Goal: Transaction & Acquisition: Purchase product/service

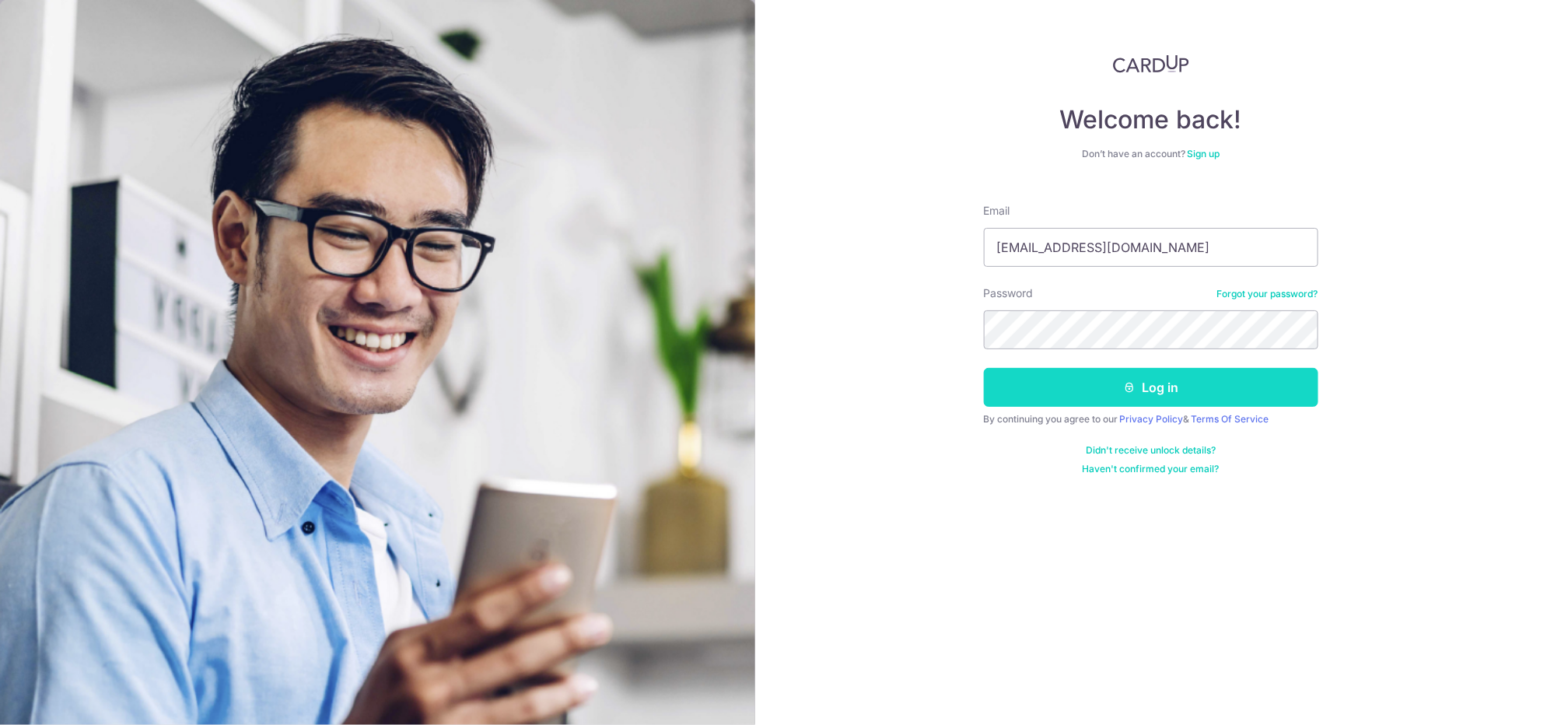
click at [1152, 387] on button "Log in" at bounding box center [1151, 387] width 334 height 39
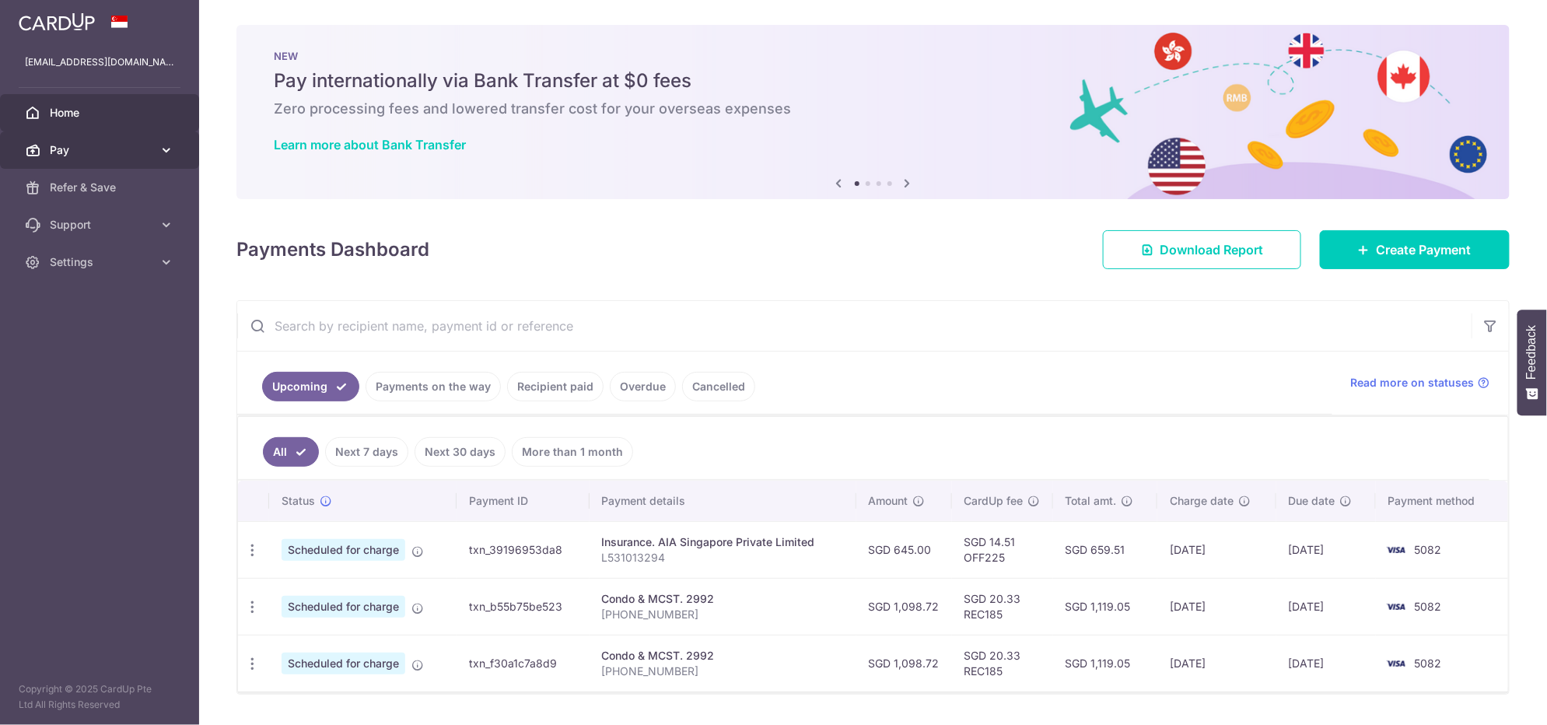
click at [68, 149] on body "choonhwai@hotmail.com Home Pay Payments Recipients Cards Refer & Save Support F…" at bounding box center [773, 362] width 1547 height 725
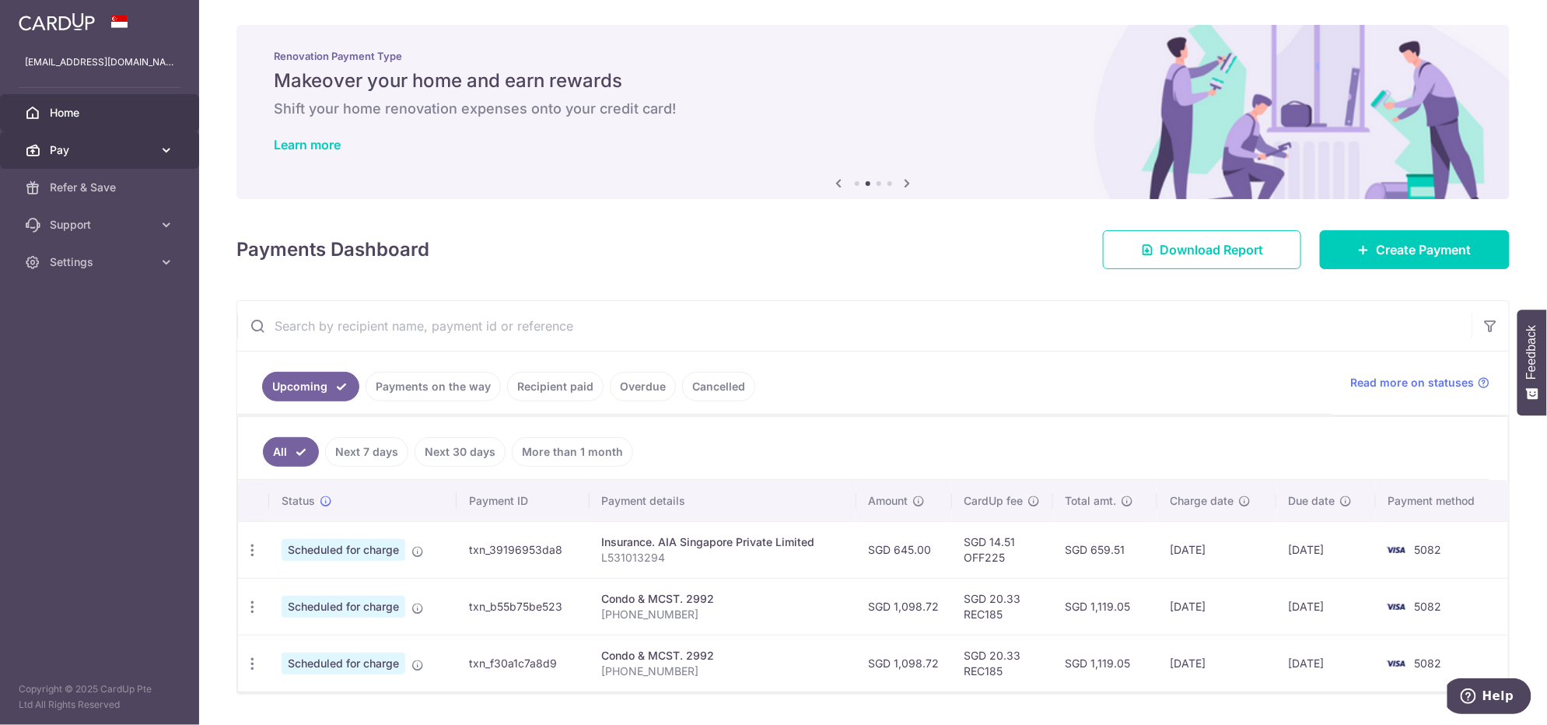
click at [94, 157] on span "Pay" at bounding box center [101, 150] width 103 height 16
click at [28, 25] on img at bounding box center [57, 21] width 76 height 19
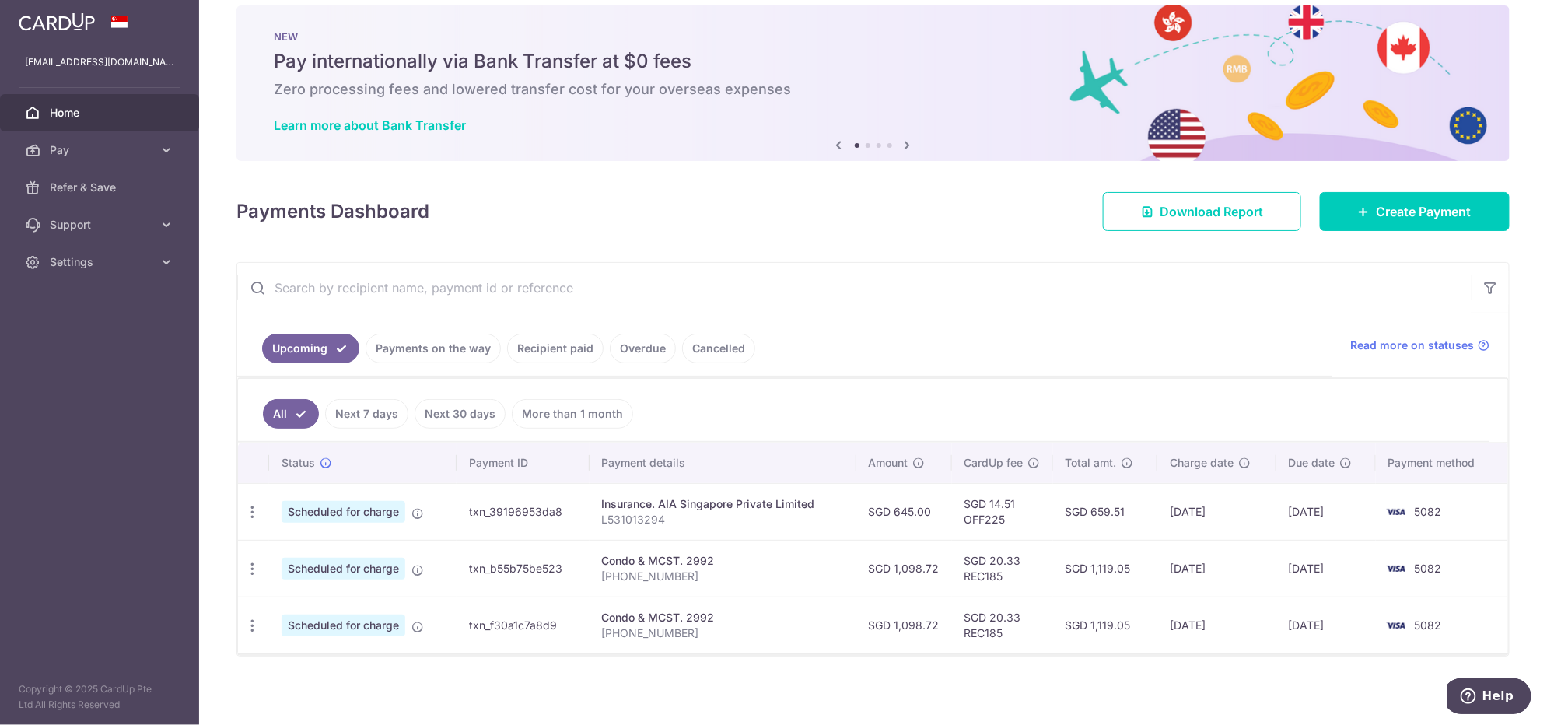
scroll to position [24, 0]
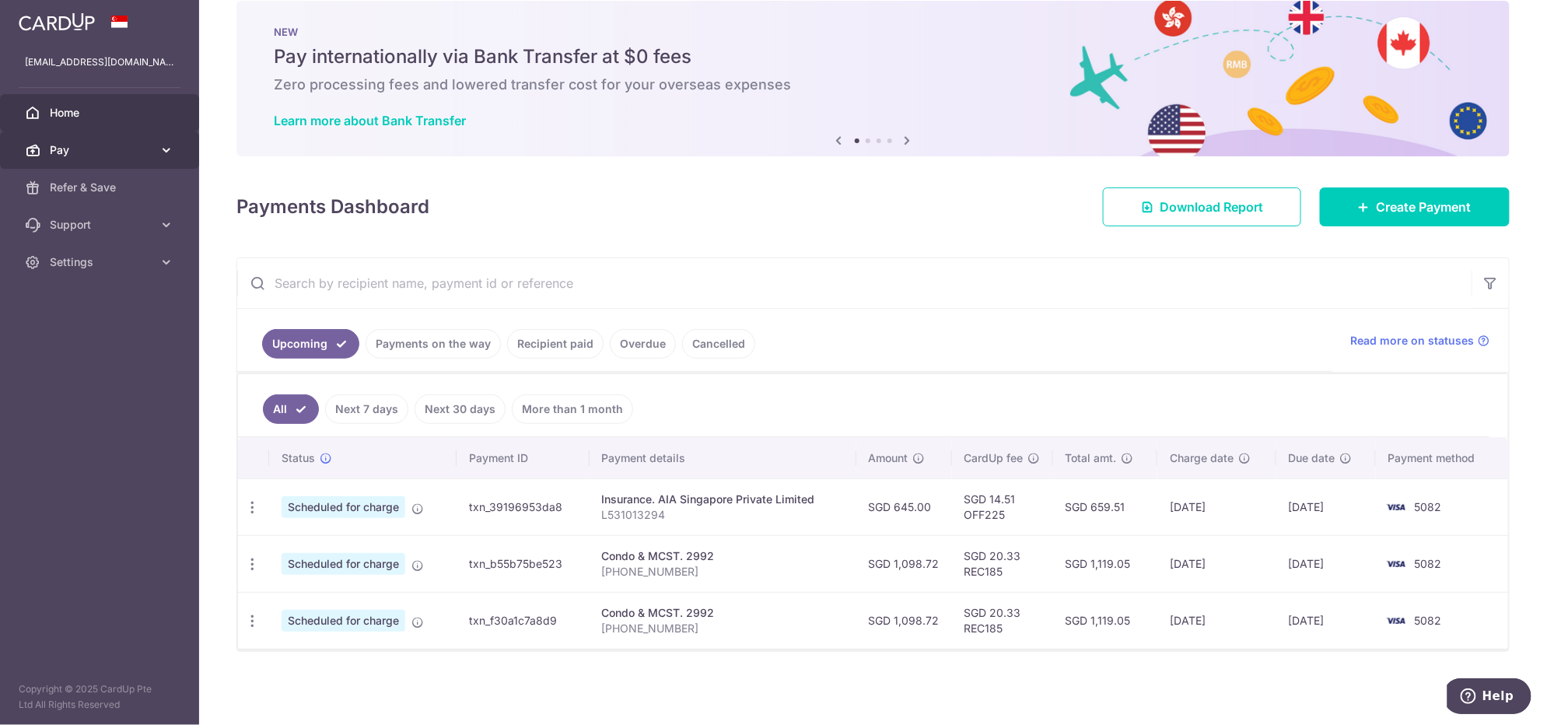
click at [56, 145] on span "Pay" at bounding box center [101, 150] width 103 height 16
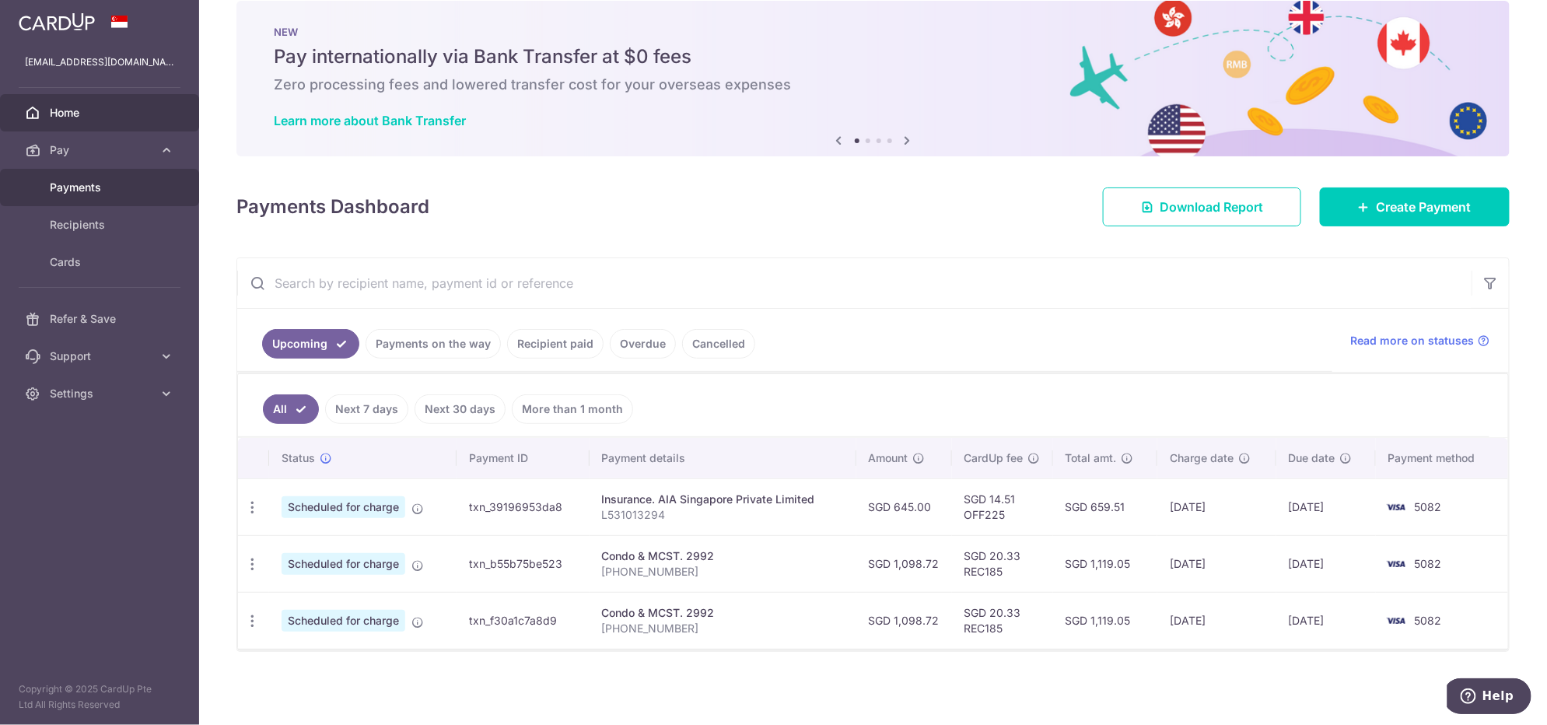
click at [68, 184] on span "Payments" at bounding box center [101, 188] width 103 height 16
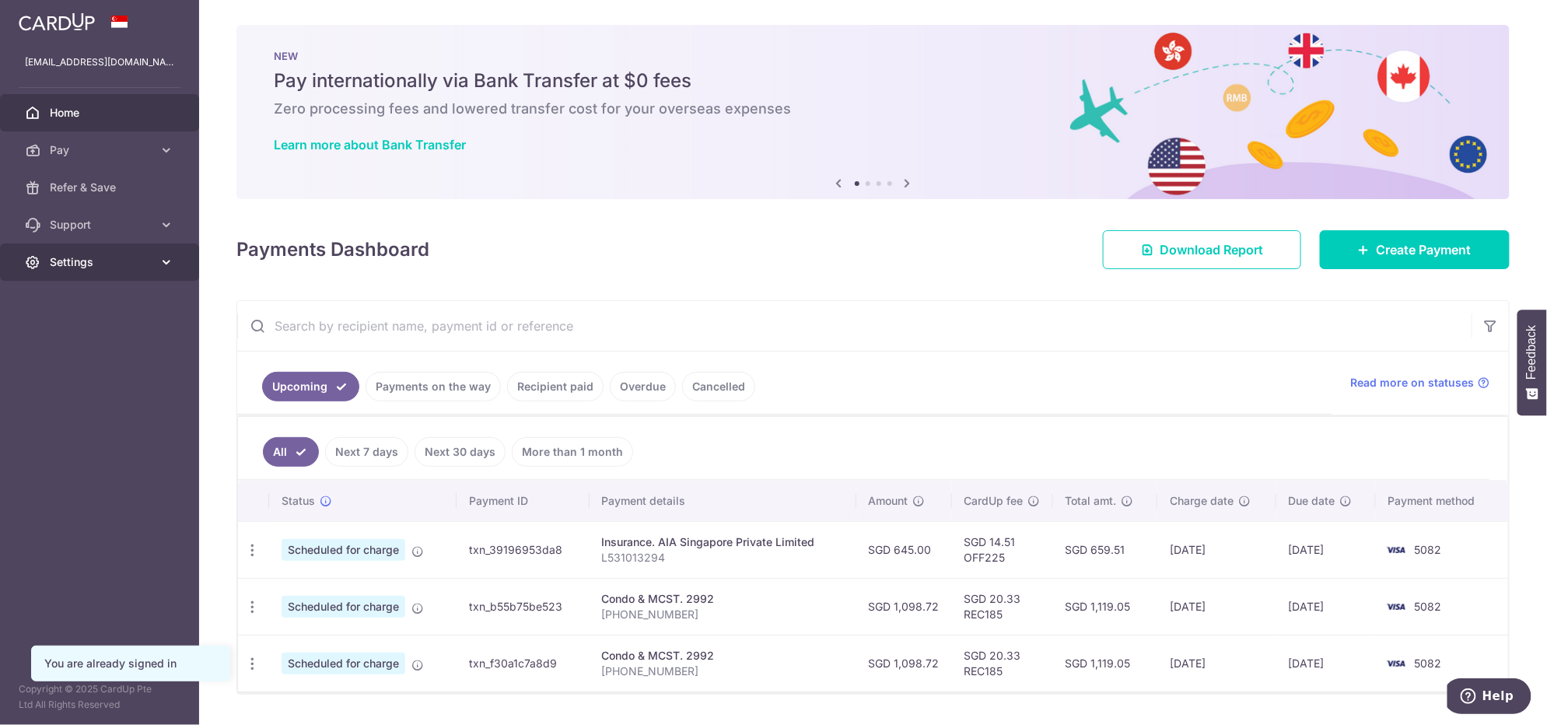
click at [68, 263] on span "Settings" at bounding box center [101, 262] width 103 height 16
click at [59, 329] on span "Logout" at bounding box center [101, 337] width 103 height 16
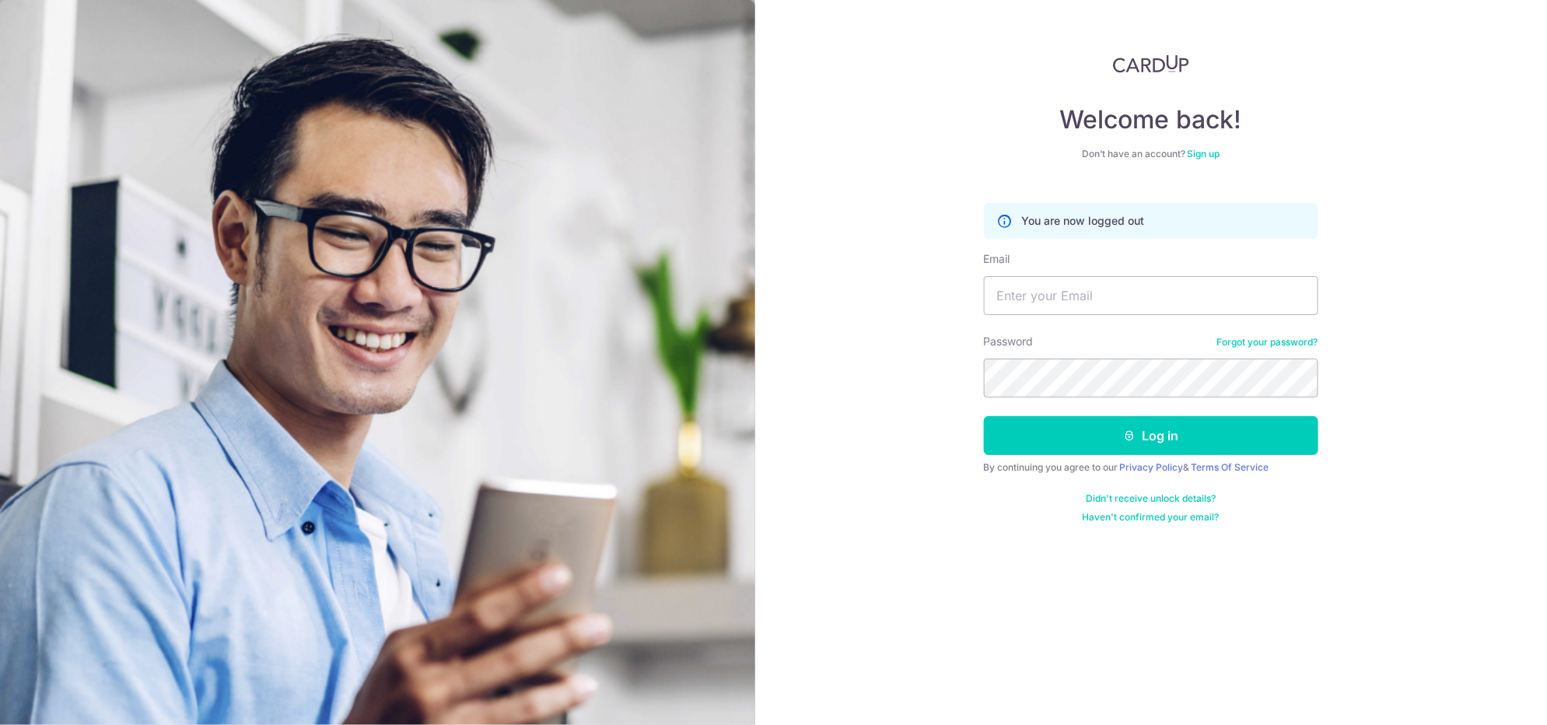
click at [1169, 68] on img at bounding box center [1151, 63] width 76 height 19
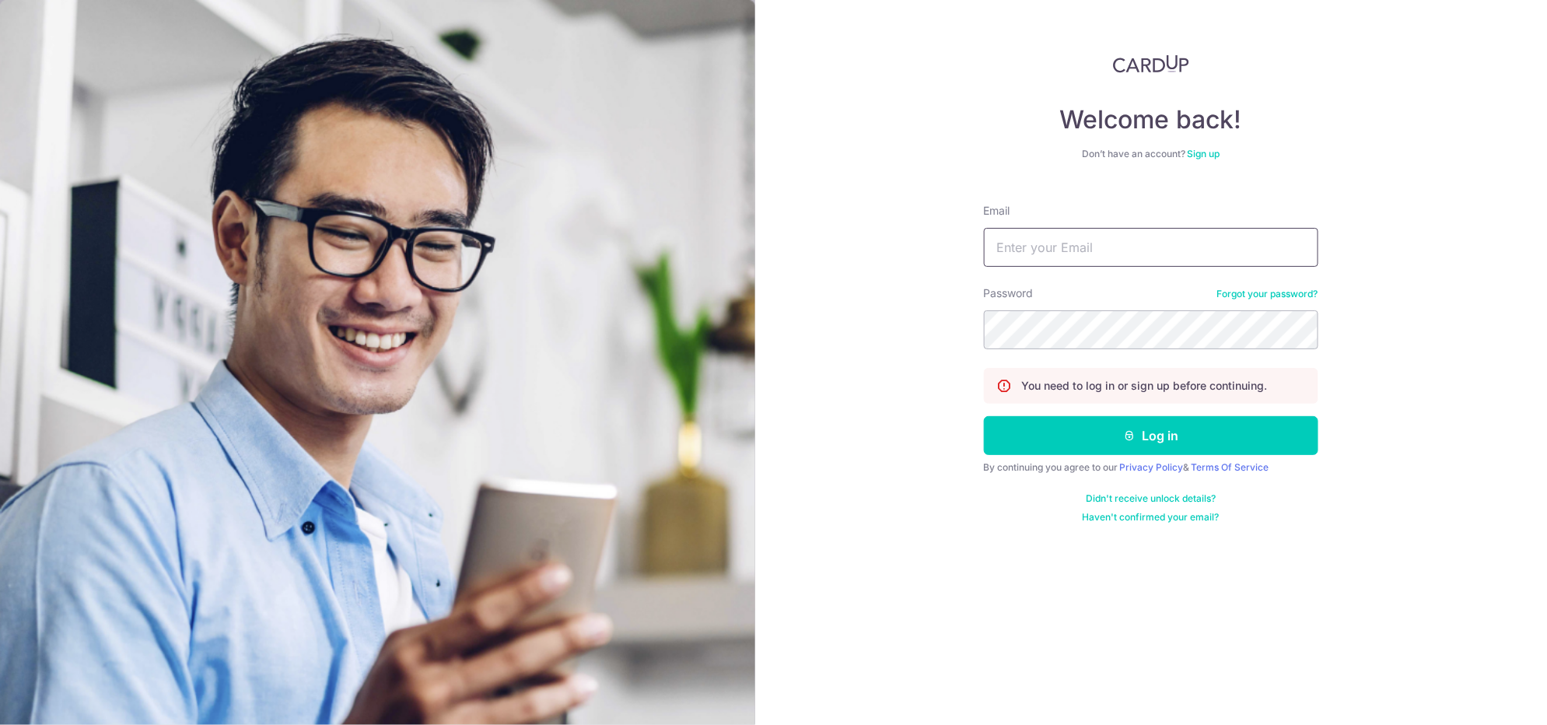
click at [1090, 253] on input "Email" at bounding box center [1151, 247] width 334 height 39
type input "[EMAIL_ADDRESS][DOMAIN_NAME]"
click at [1150, 447] on button "Log in" at bounding box center [1151, 435] width 334 height 39
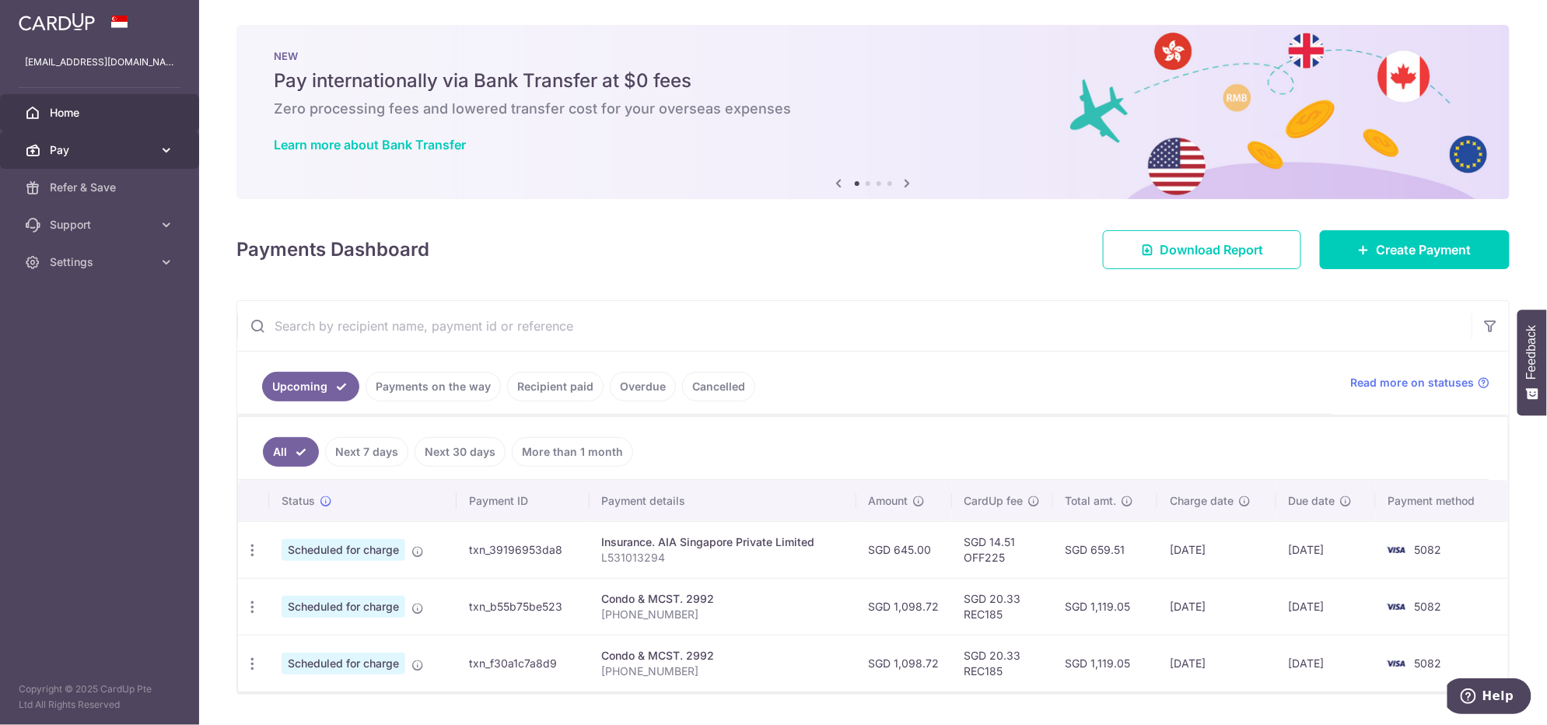
click at [25, 151] on icon at bounding box center [33, 150] width 16 height 16
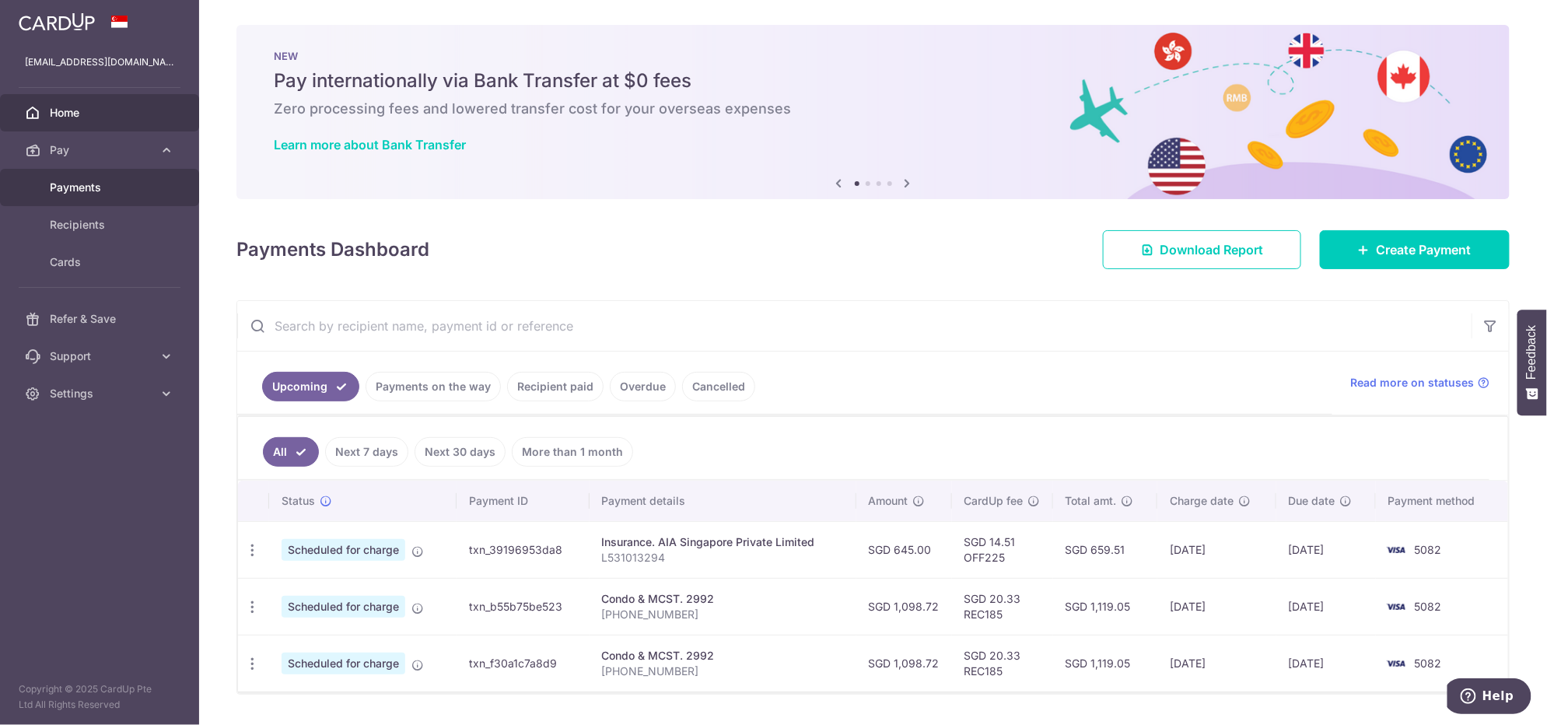
click at [110, 192] on span "Payments" at bounding box center [101, 188] width 103 height 16
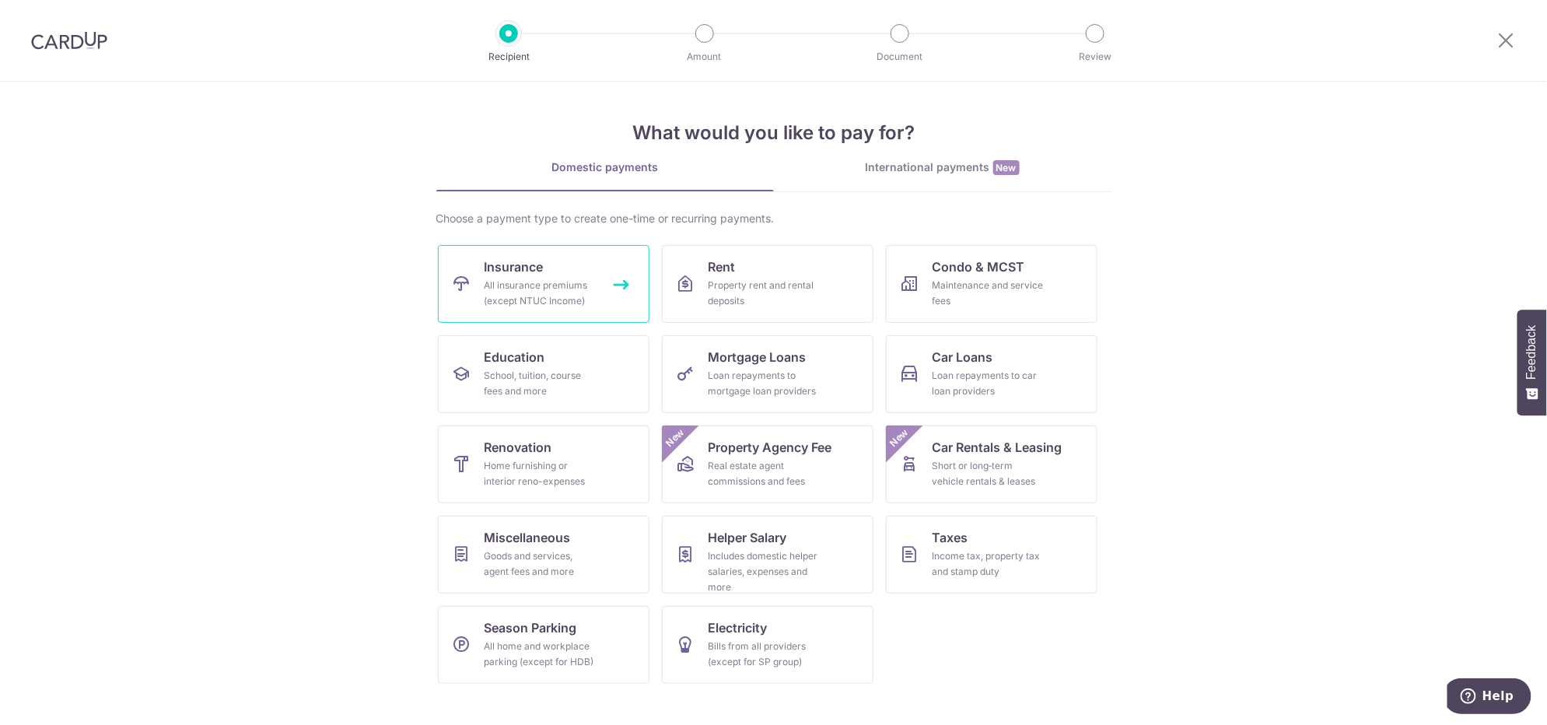
click at [535, 287] on div "All insurance premiums (except NTUC Income)" at bounding box center [541, 293] width 112 height 31
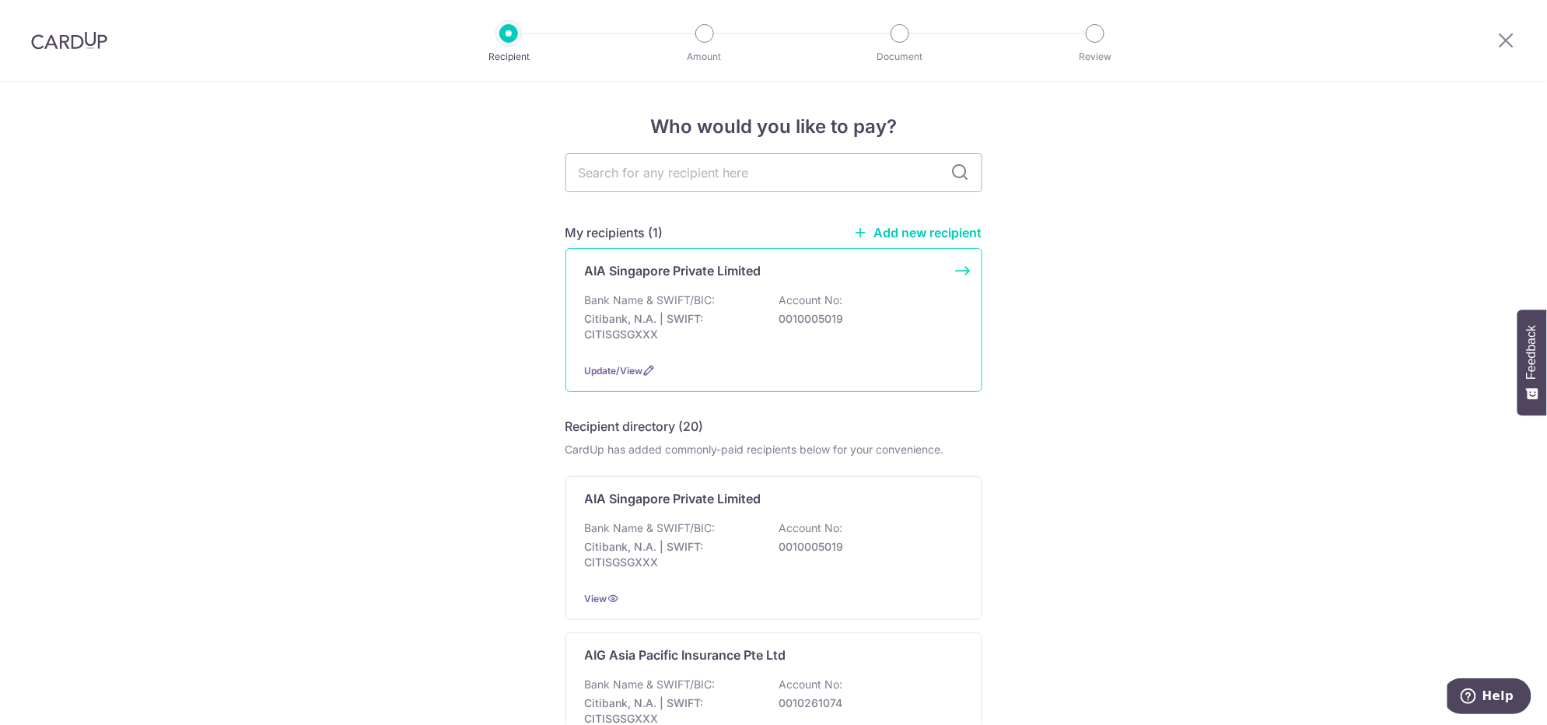
click at [642, 311] on p "Citibank, N.A. | SWIFT: CITISGSGXXX" at bounding box center [672, 326] width 174 height 31
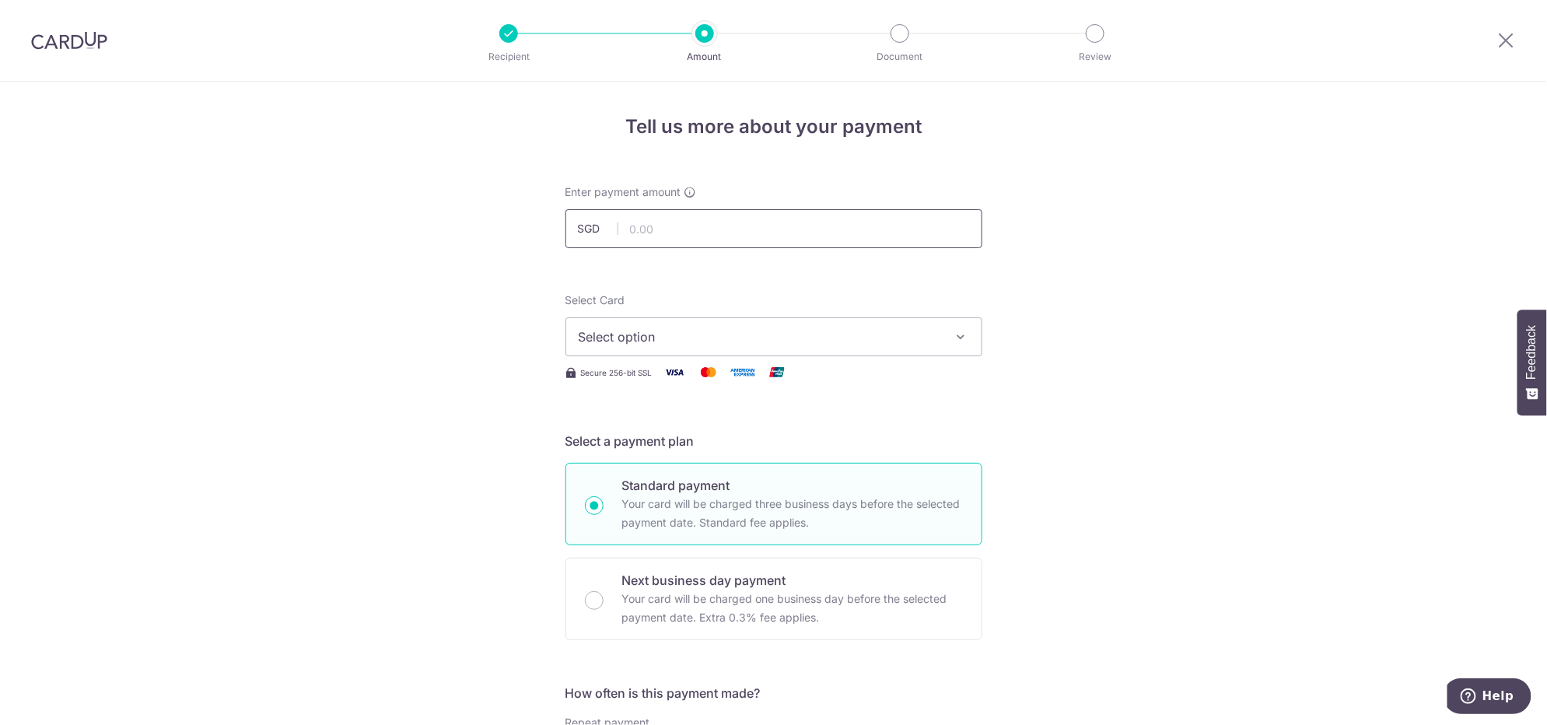
click at [693, 234] on input "text" at bounding box center [773, 228] width 417 height 39
type input "450.00"
click at [688, 343] on span "Select option" at bounding box center [760, 336] width 362 height 19
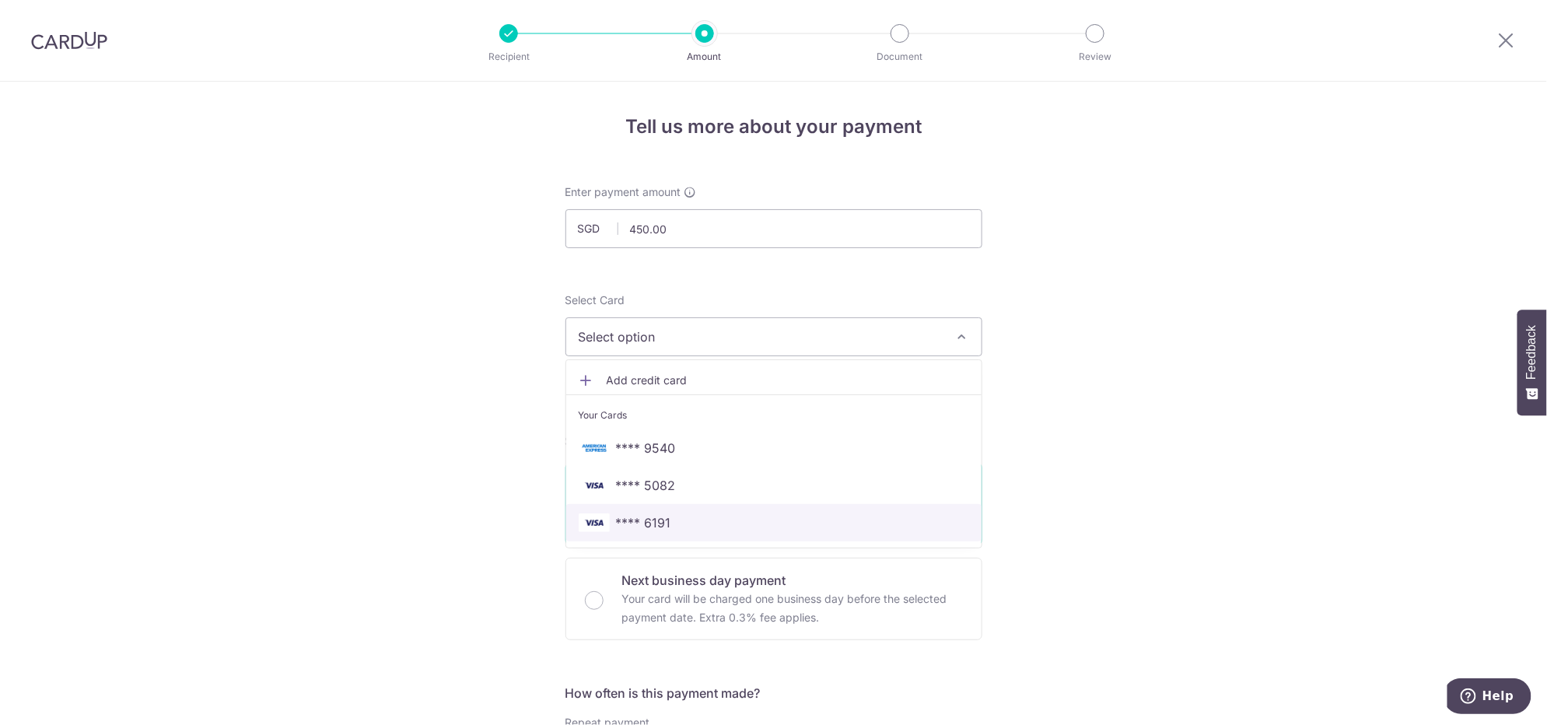
click at [659, 525] on span "**** 6191" at bounding box center [643, 522] width 55 height 19
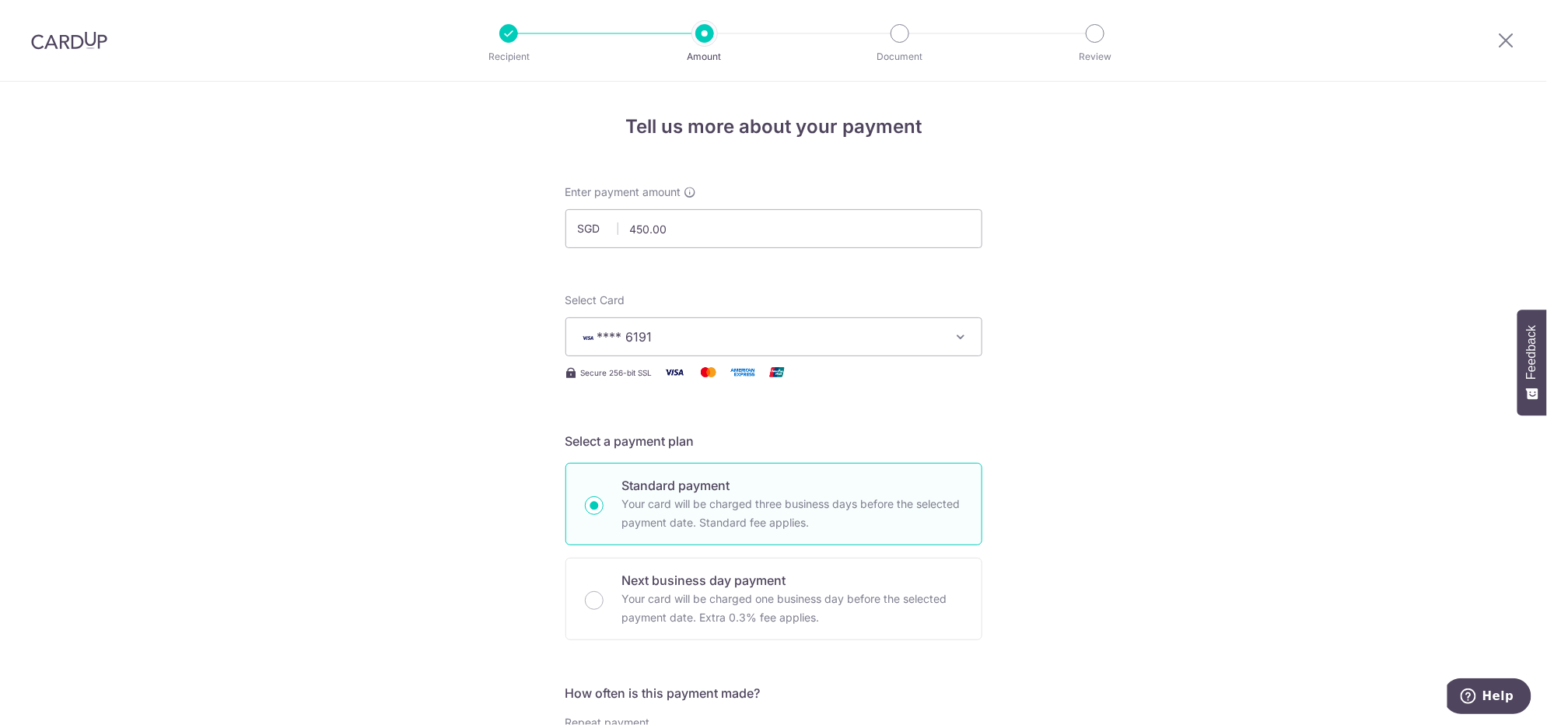
click at [658, 331] on span "**** 6191" at bounding box center [760, 336] width 362 height 19
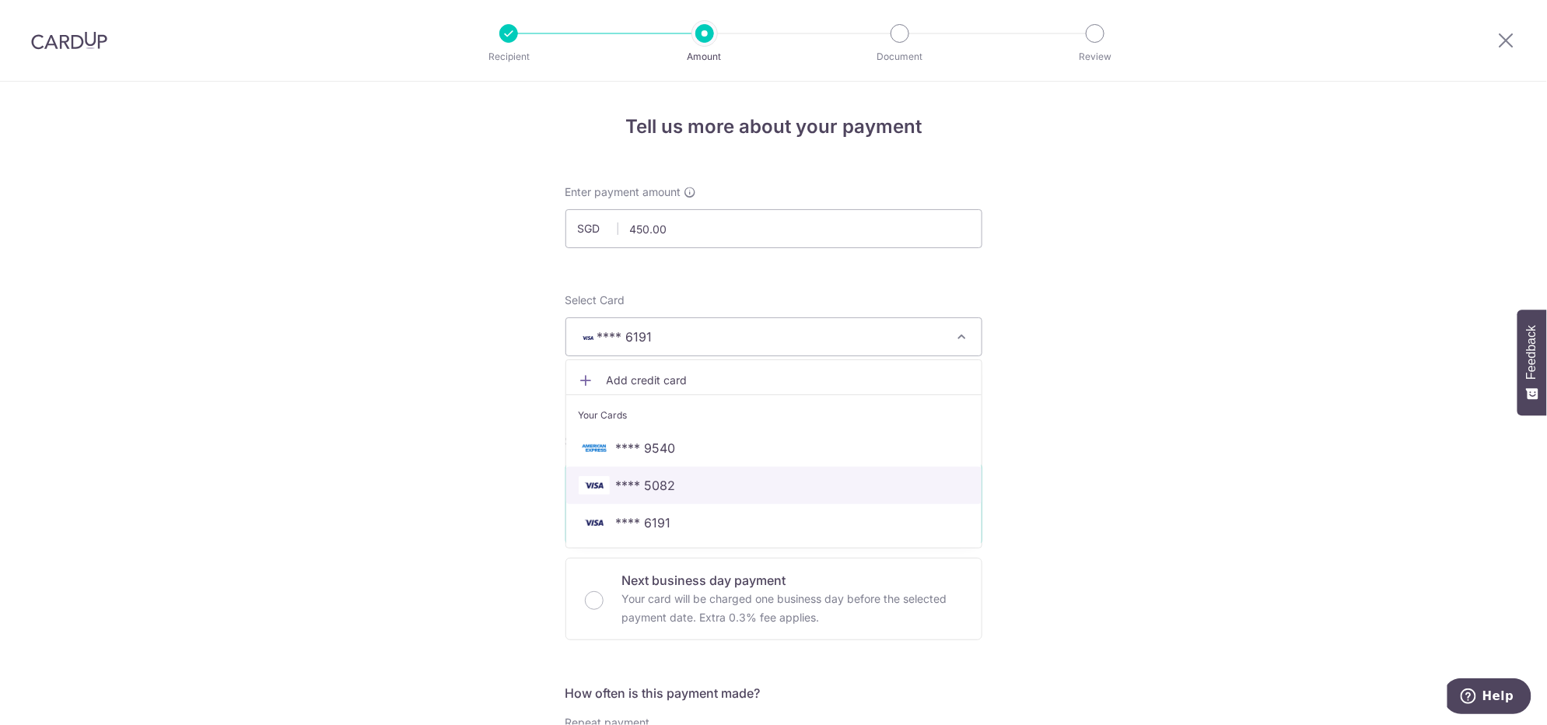
click at [649, 489] on span "**** 5082" at bounding box center [646, 485] width 60 height 19
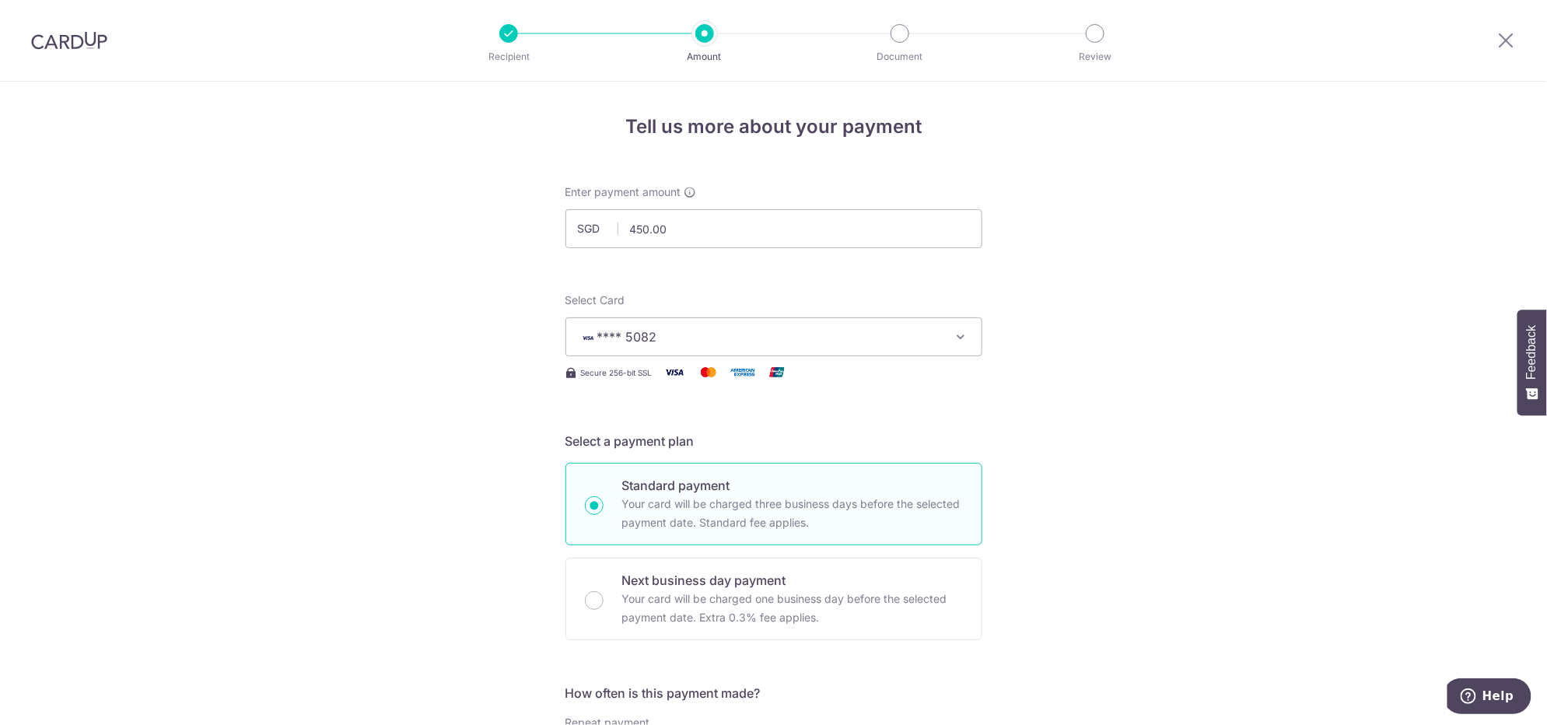
scroll to position [380, 0]
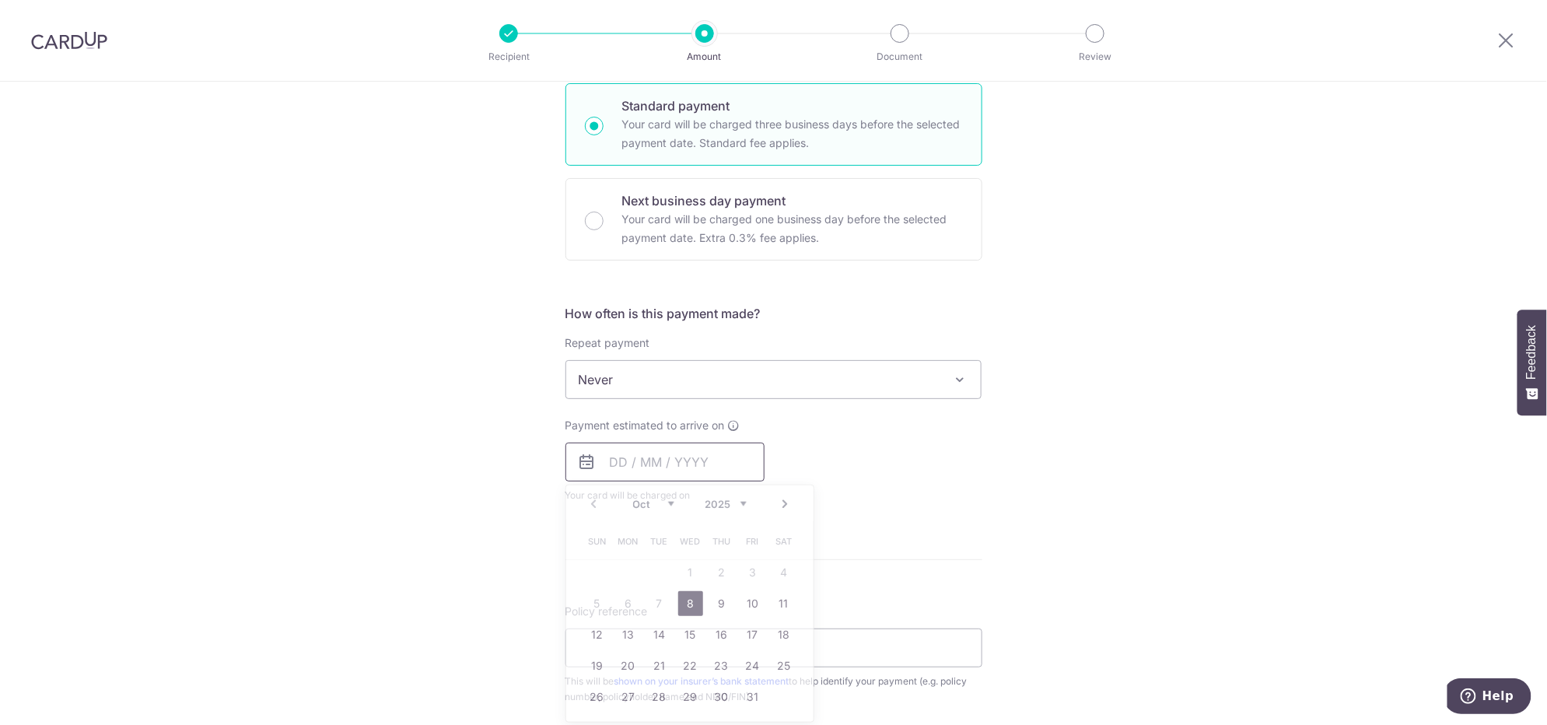
click at [638, 462] on input "text" at bounding box center [664, 462] width 199 height 39
drag, startPoint x: 745, startPoint y: 602, endPoint x: 901, endPoint y: 522, distance: 175.0
click at [745, 602] on link "10" at bounding box center [752, 603] width 25 height 25
type input "[DATE]"
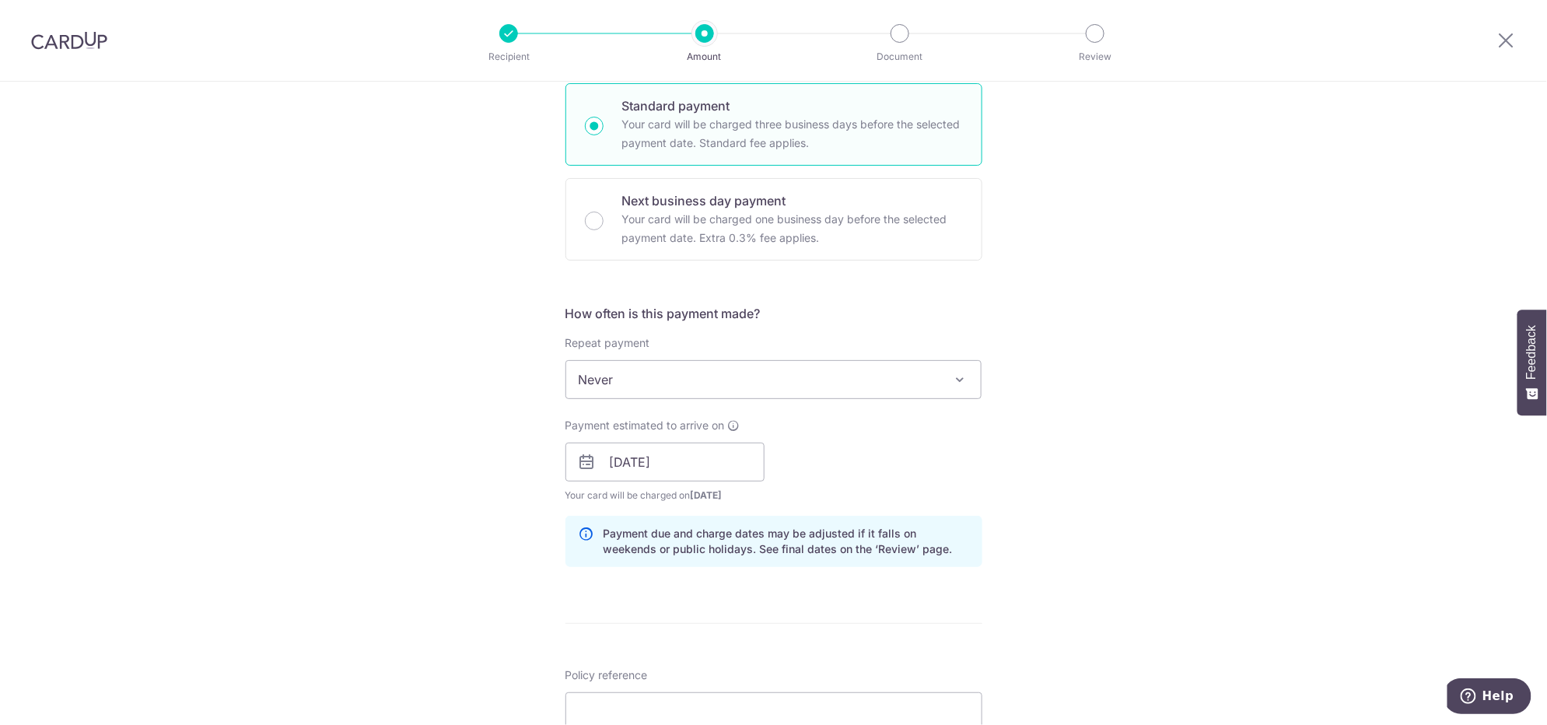
scroll to position [761, 0]
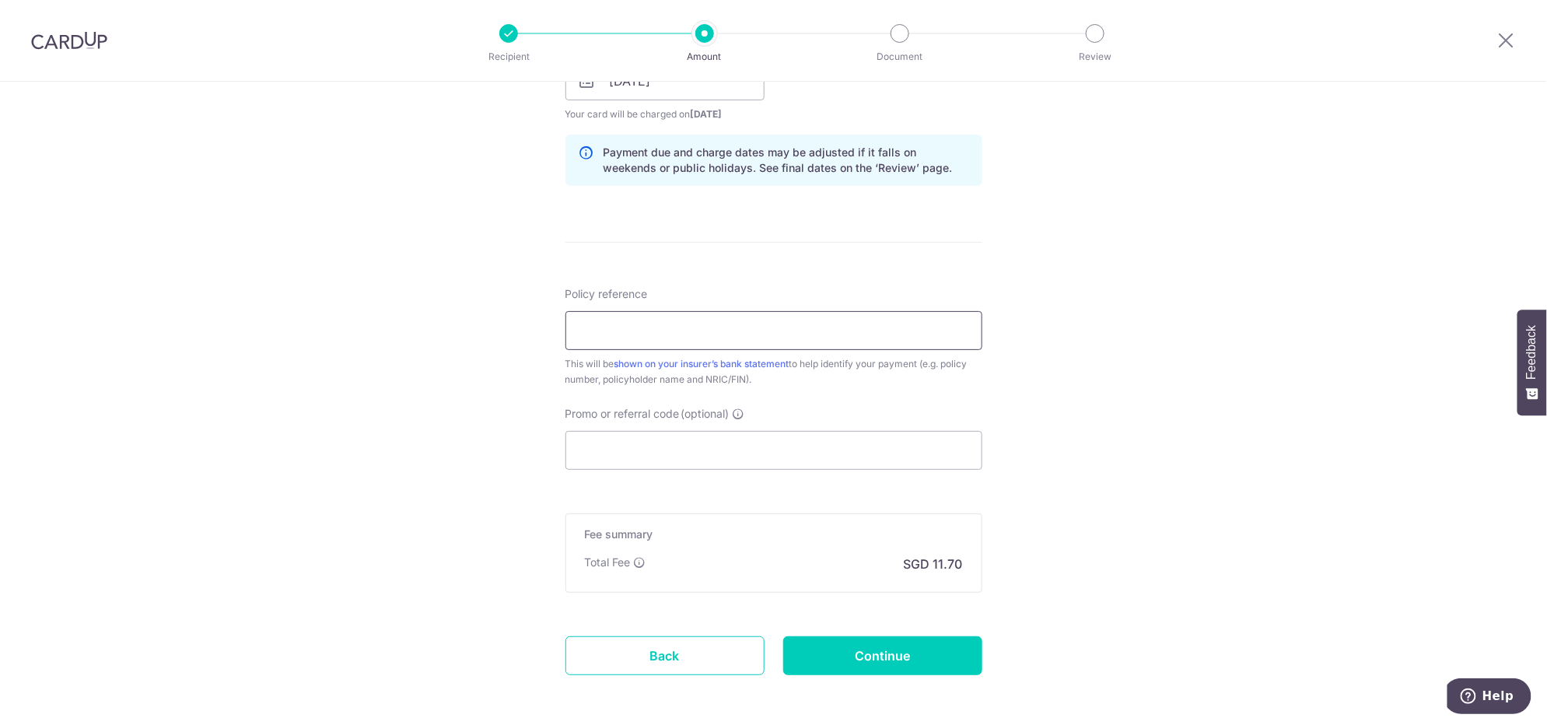
click at [600, 320] on input "Policy reference" at bounding box center [773, 330] width 417 height 39
paste input "L525987103"
type input "L525987103"
click at [690, 440] on input "Promo or referral code (optional)" at bounding box center [773, 450] width 417 height 39
click at [569, 334] on input "L525987103" at bounding box center [773, 330] width 417 height 39
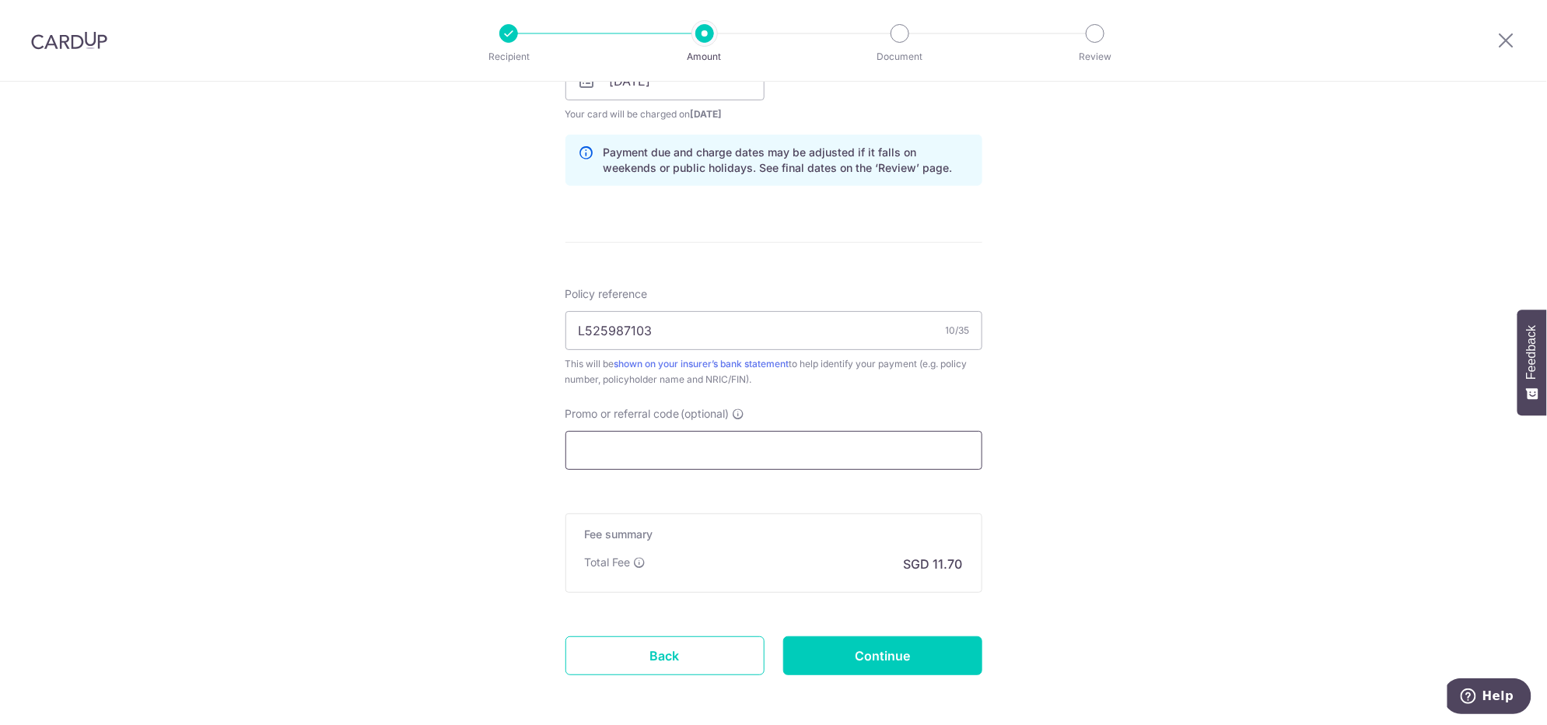
click at [769, 460] on input "Promo or referral code (optional)" at bounding box center [773, 450] width 417 height 39
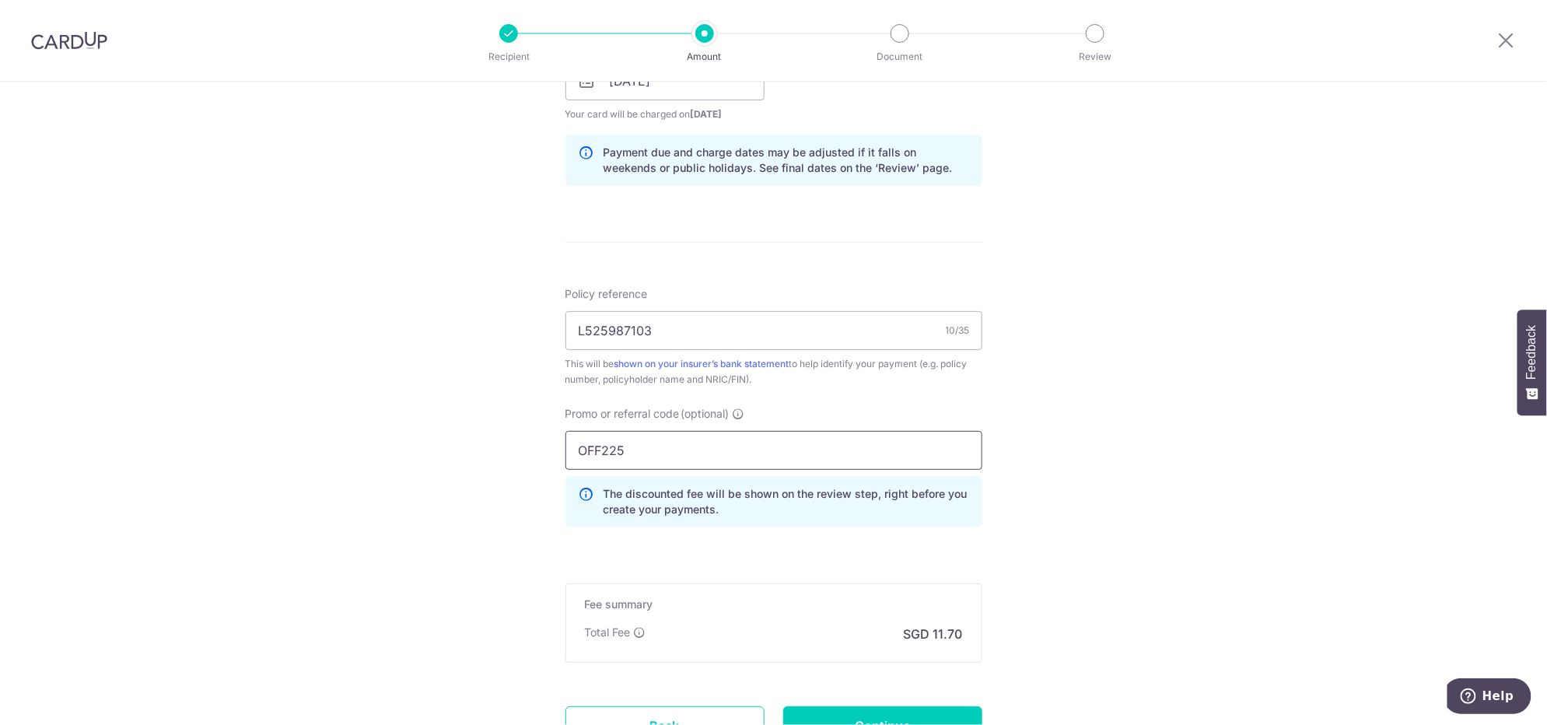
type input "OFF225"
click at [868, 542] on form "Enter payment amount SGD 450.00 450.00 Select Card **** 5082 Add credit card Yo…" at bounding box center [773, 106] width 417 height 1365
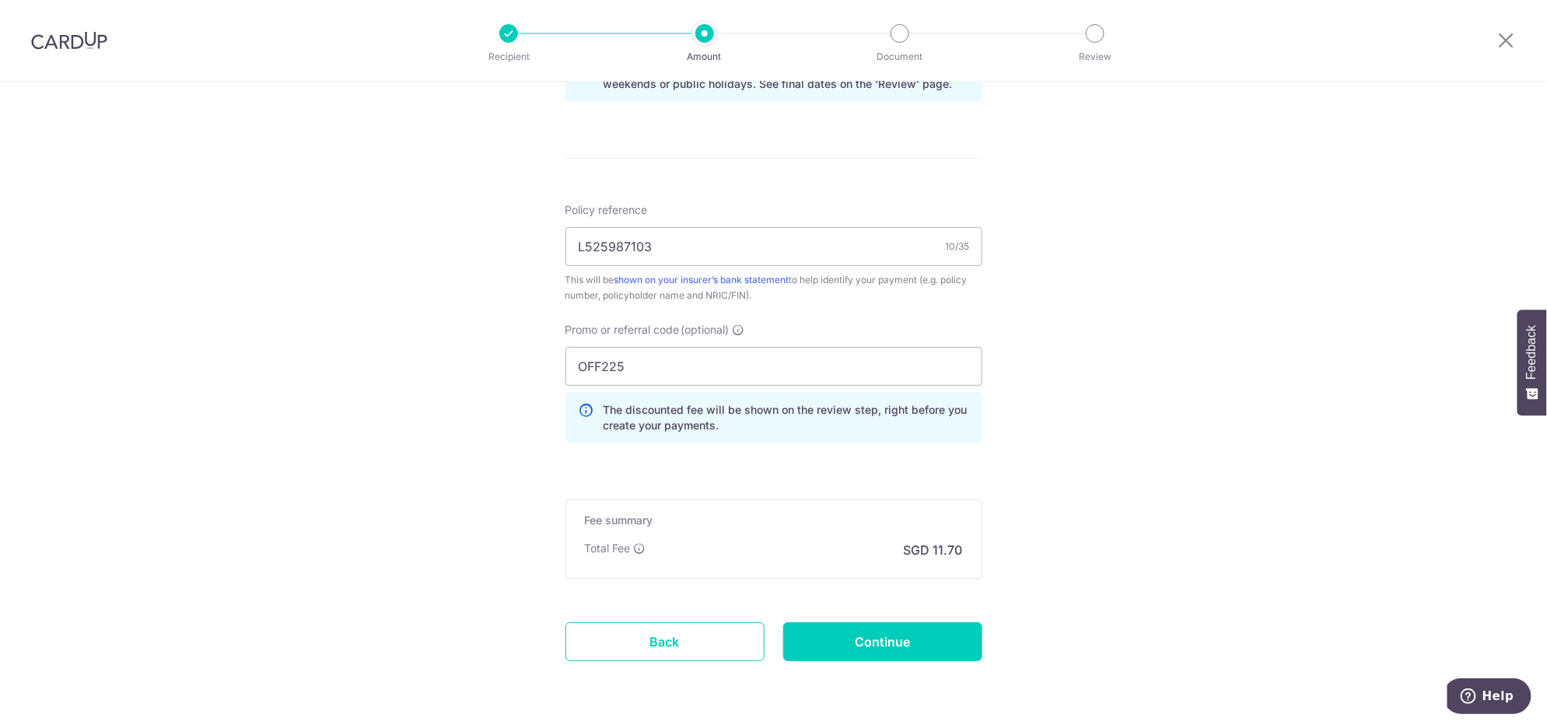
scroll to position [898, 0]
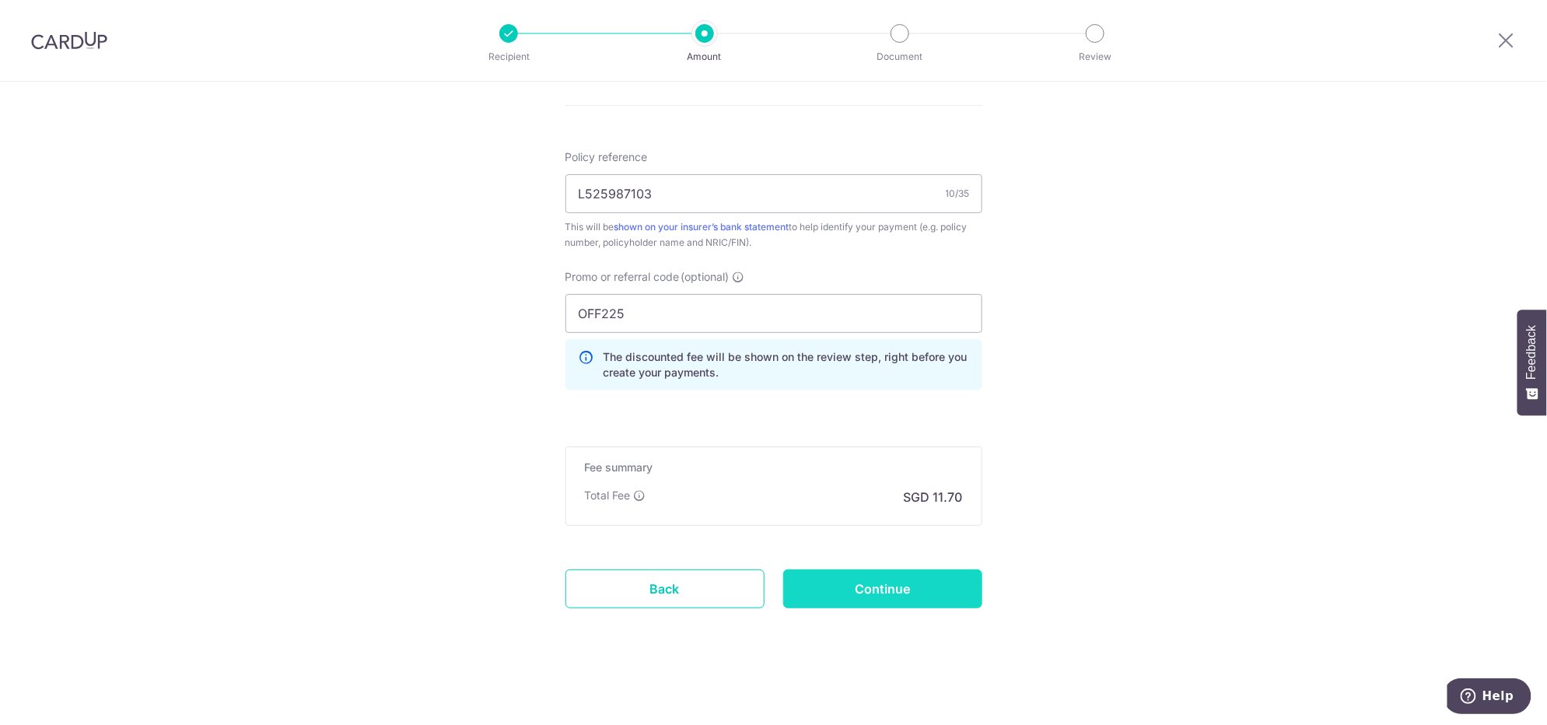
click at [885, 592] on input "Continue" at bounding box center [882, 588] width 199 height 39
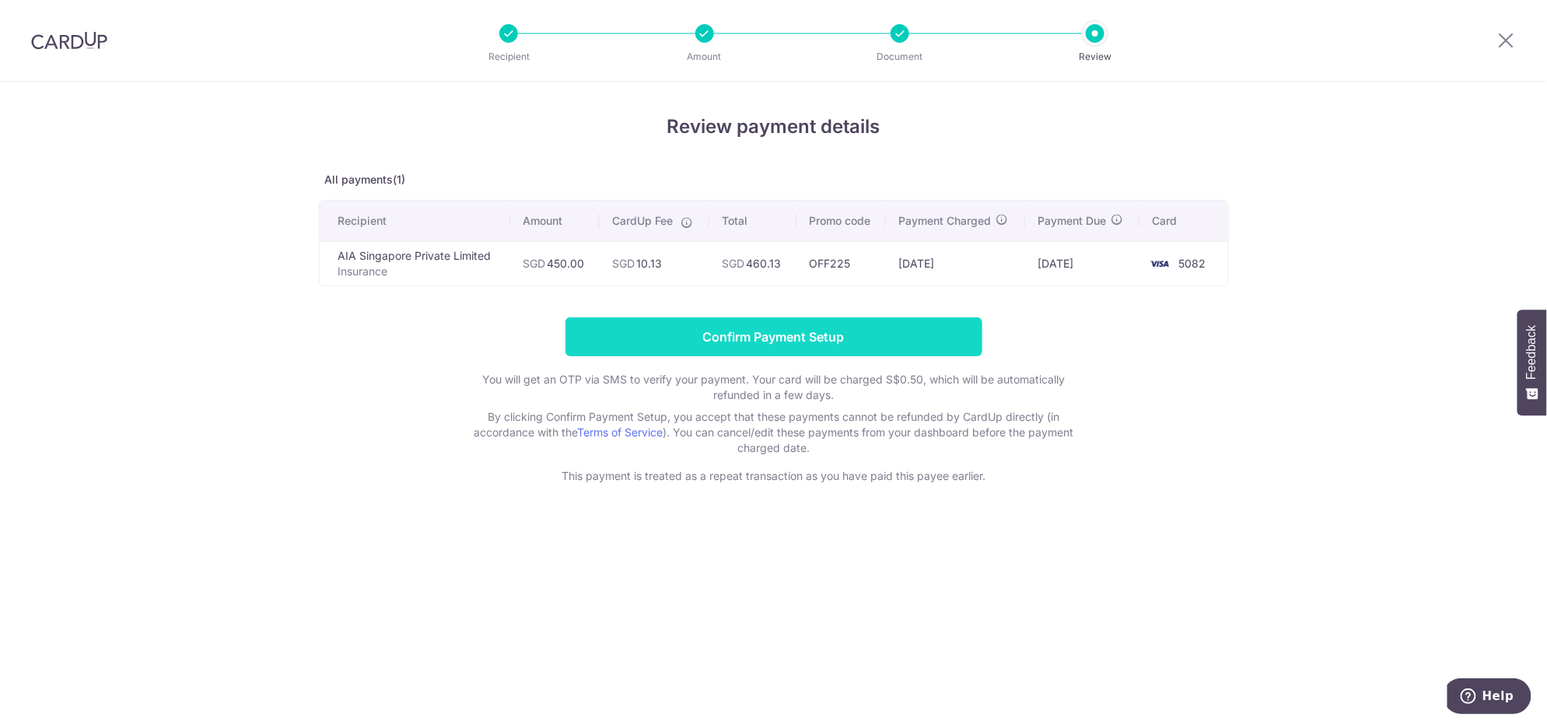
click at [818, 340] on input "Confirm Payment Setup" at bounding box center [773, 336] width 417 height 39
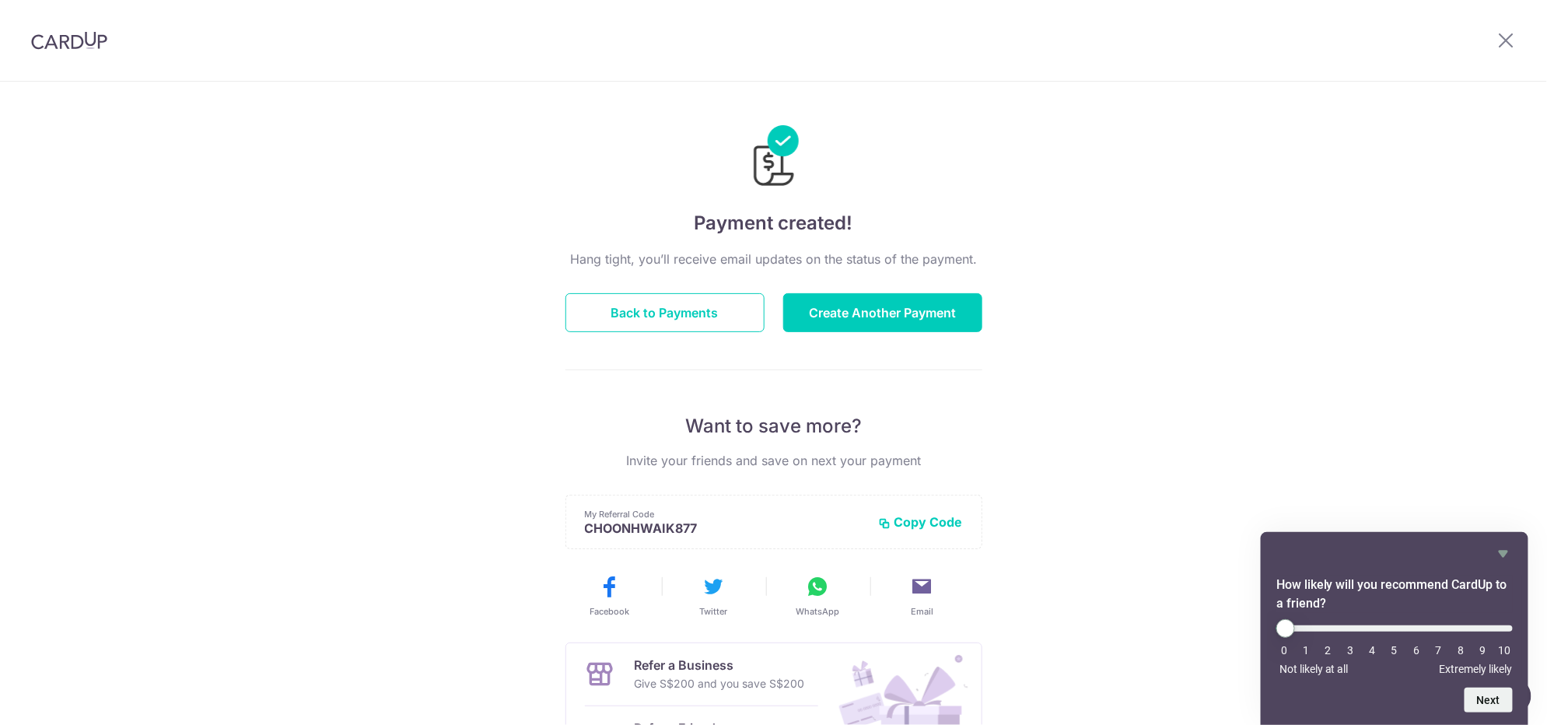
click at [82, 38] on img at bounding box center [69, 40] width 76 height 19
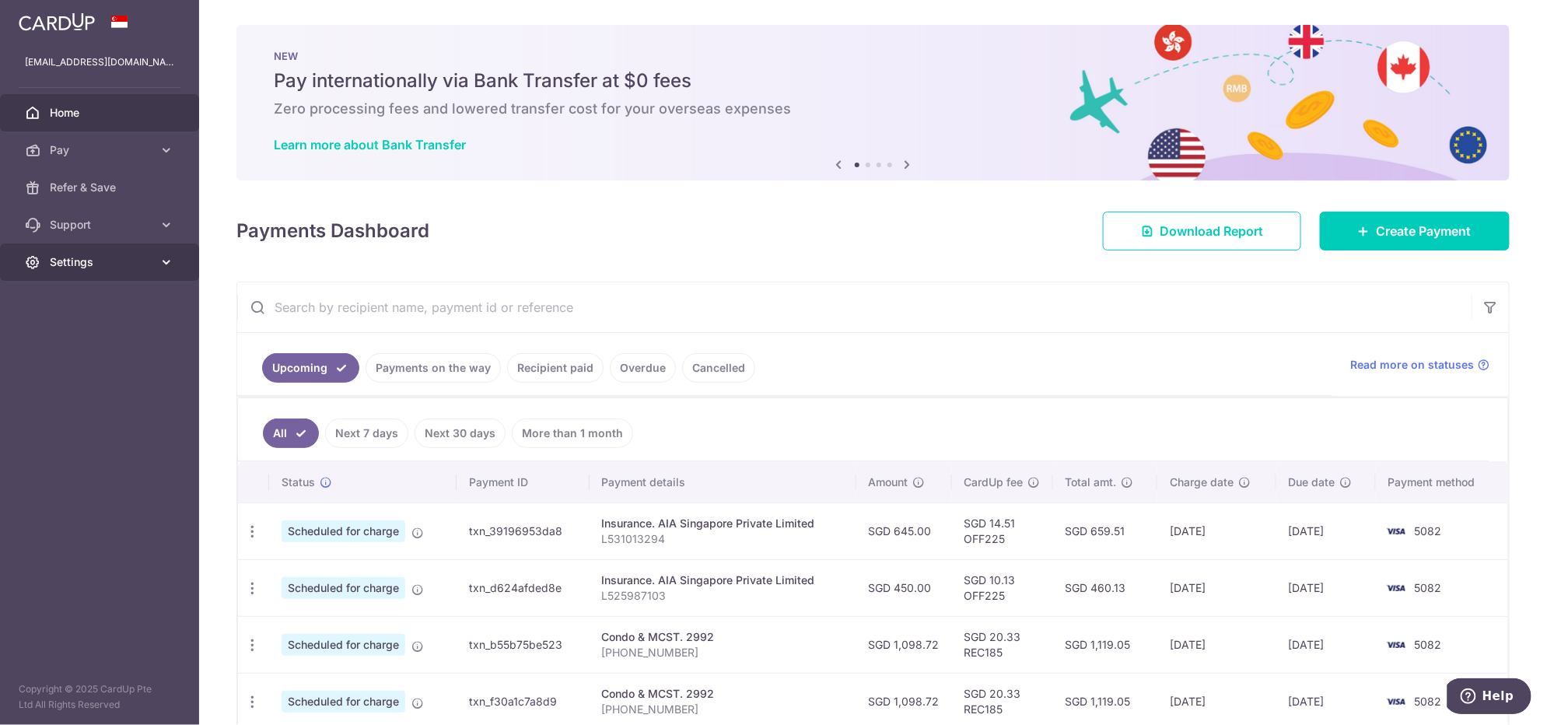
click at [34, 263] on icon at bounding box center [33, 262] width 16 height 16
click at [78, 306] on span "Account" at bounding box center [101, 300] width 103 height 16
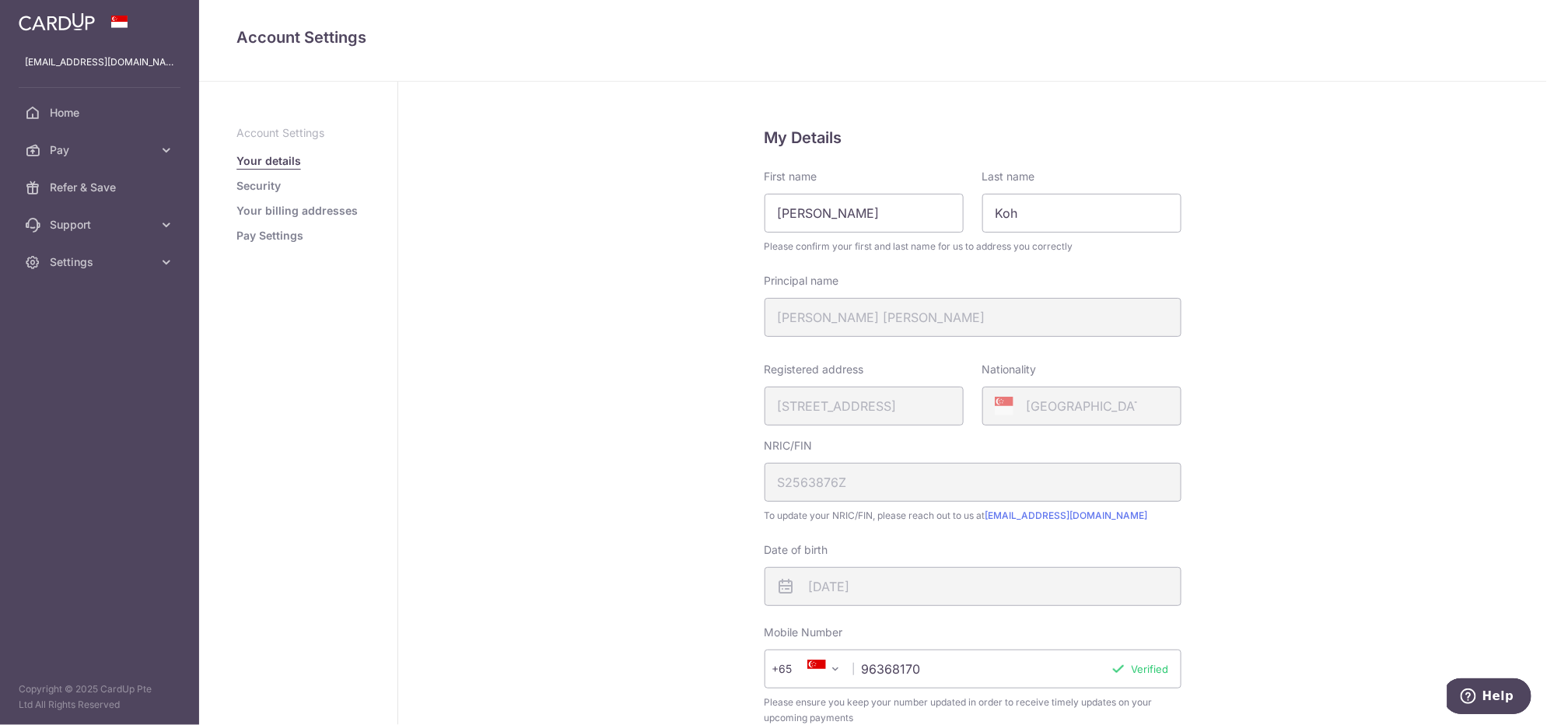
click at [267, 187] on link "Security" at bounding box center [258, 186] width 44 height 16
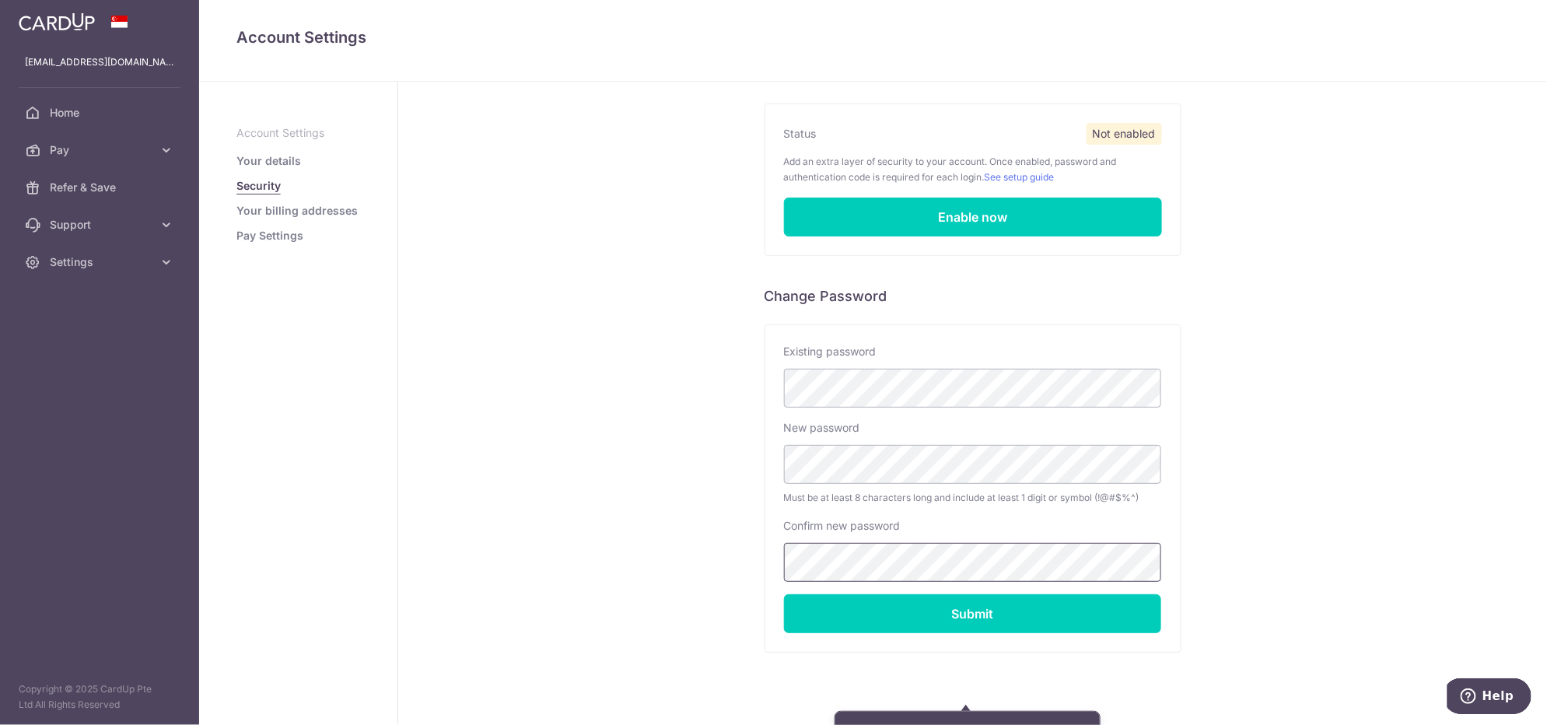
scroll to position [152, 0]
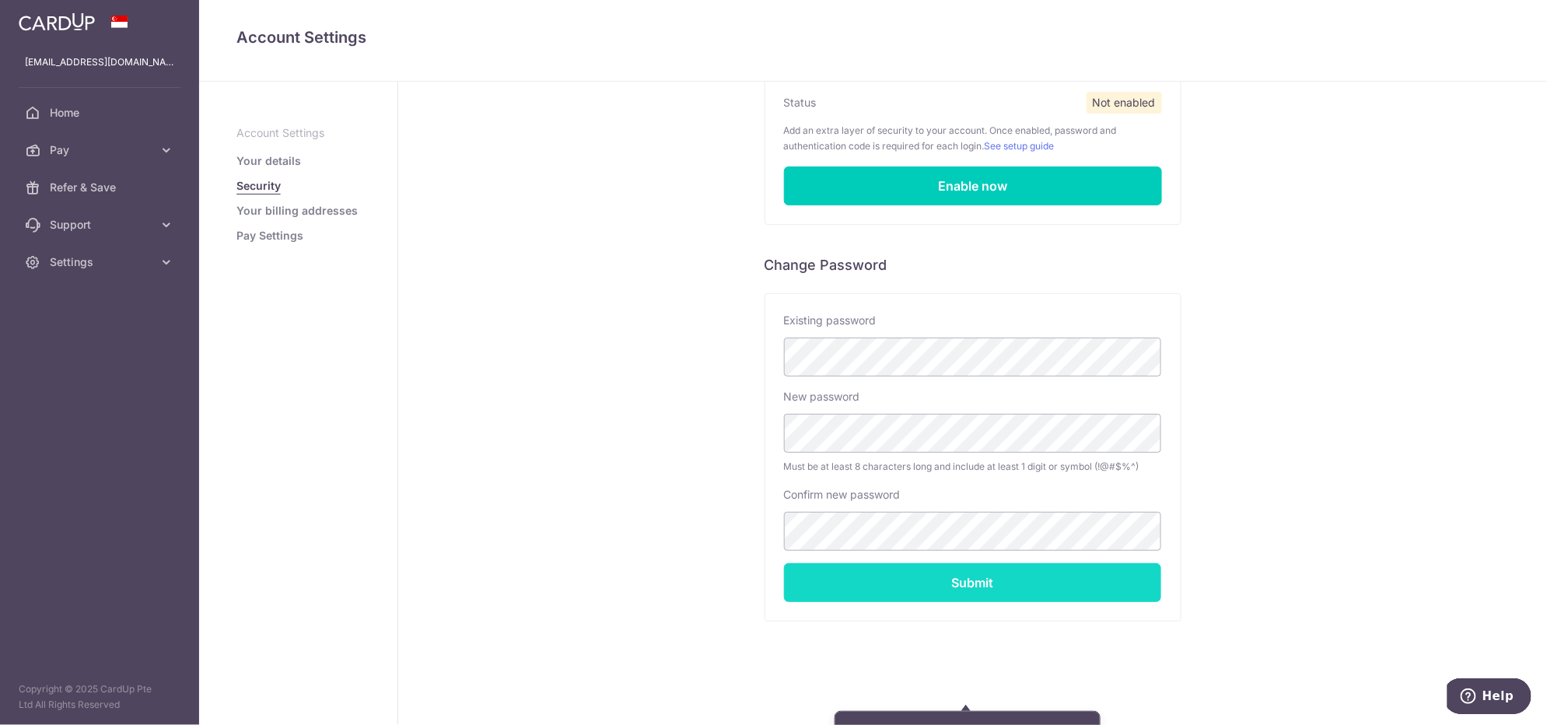
click at [945, 579] on input "Submit" at bounding box center [973, 582] width 378 height 39
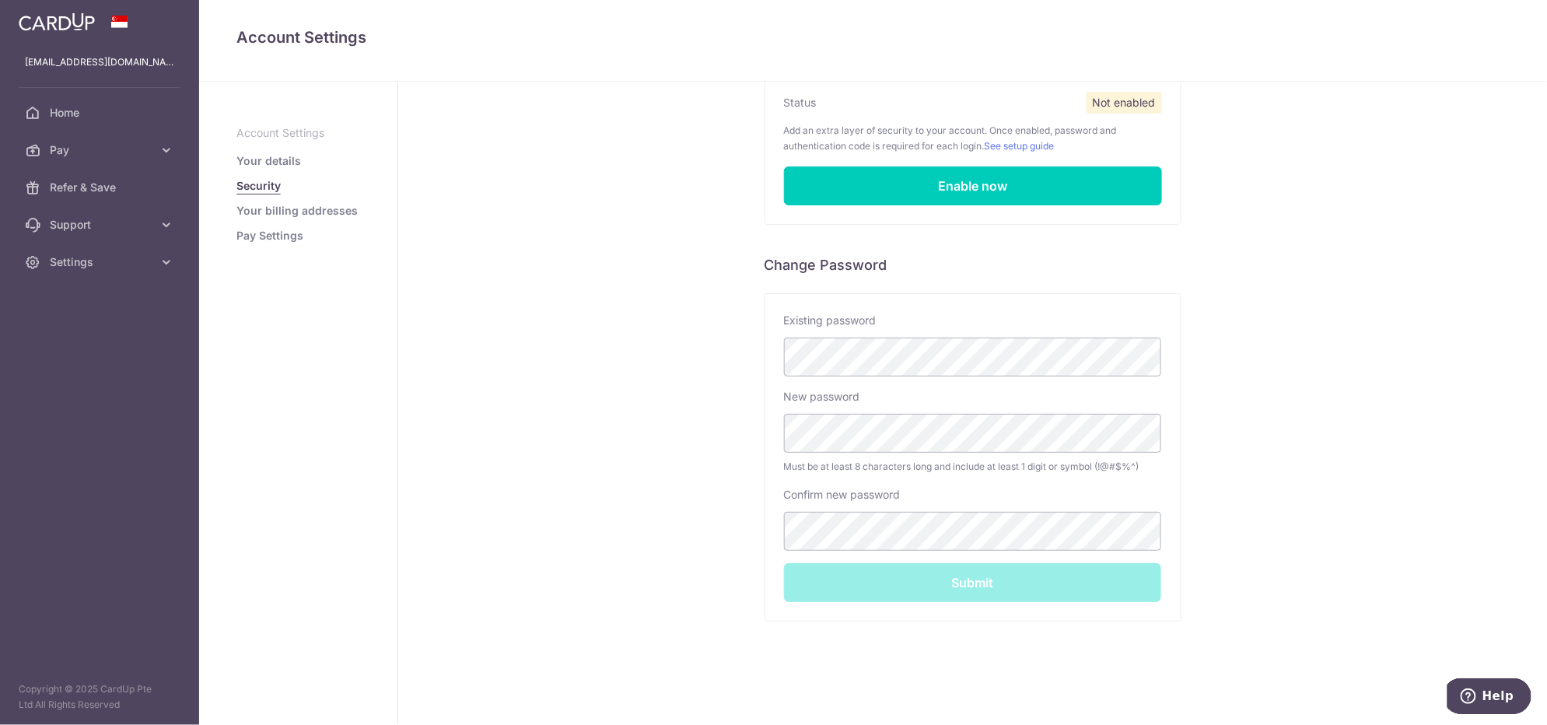
click at [945, 579] on div "Submit" at bounding box center [973, 582] width 397 height 39
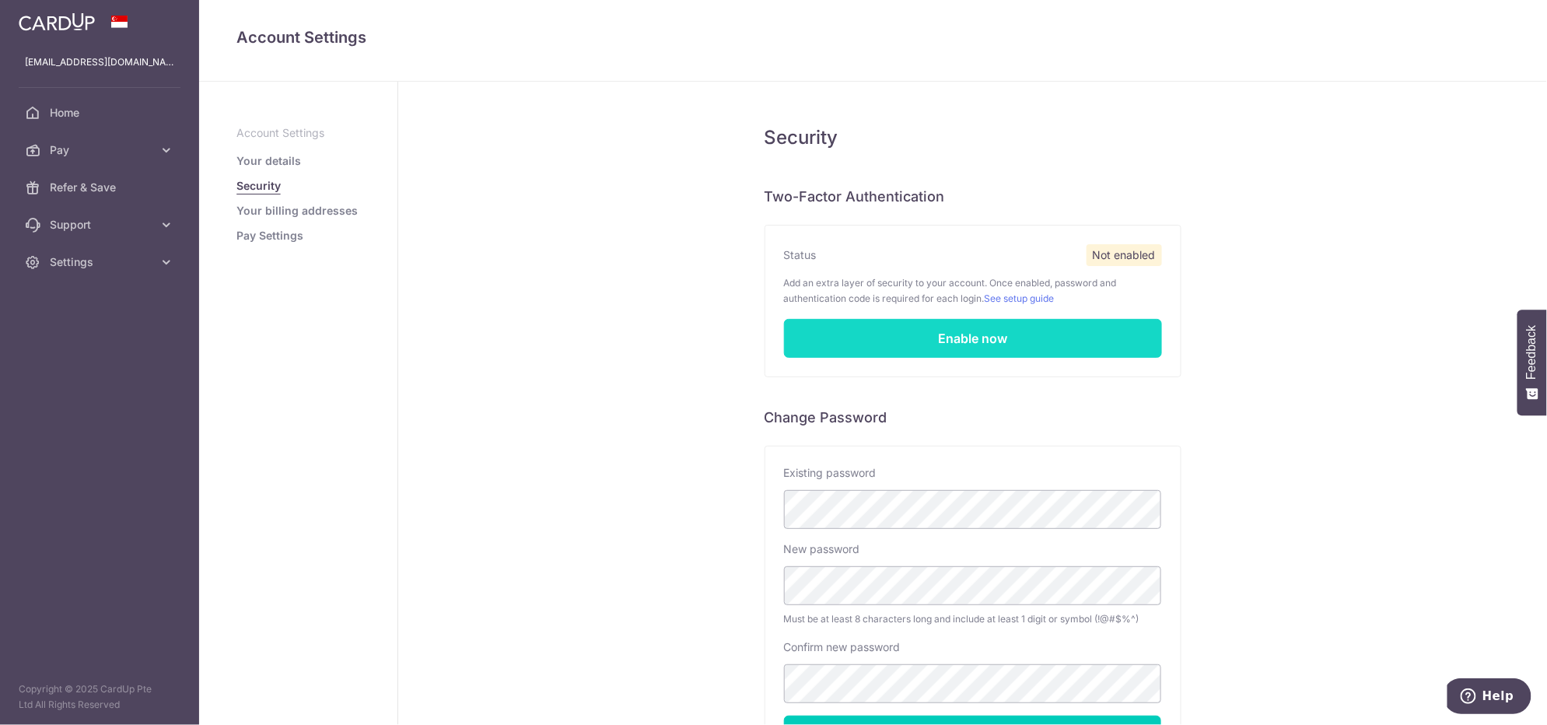
click at [1007, 343] on link "Enable now" at bounding box center [973, 338] width 378 height 39
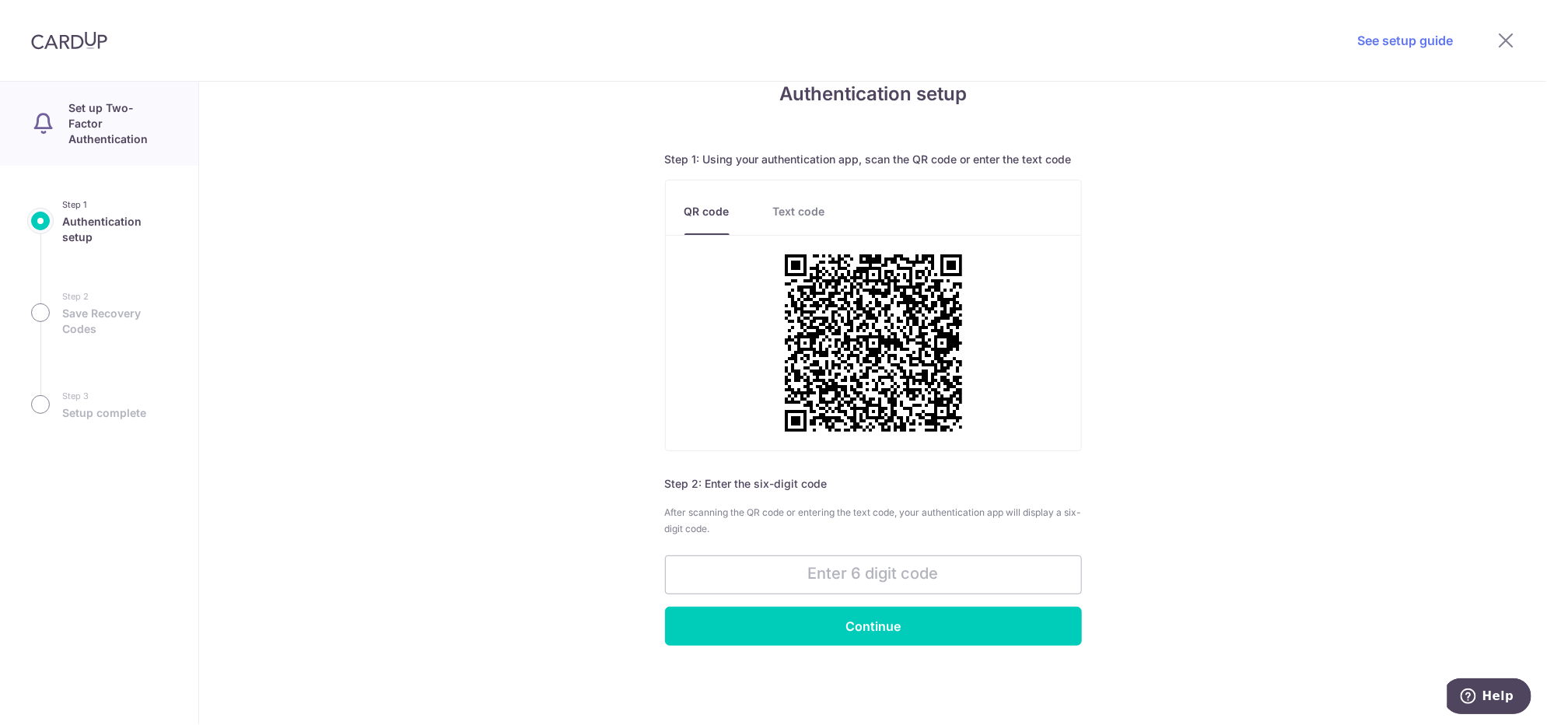
scroll to position [51, 0]
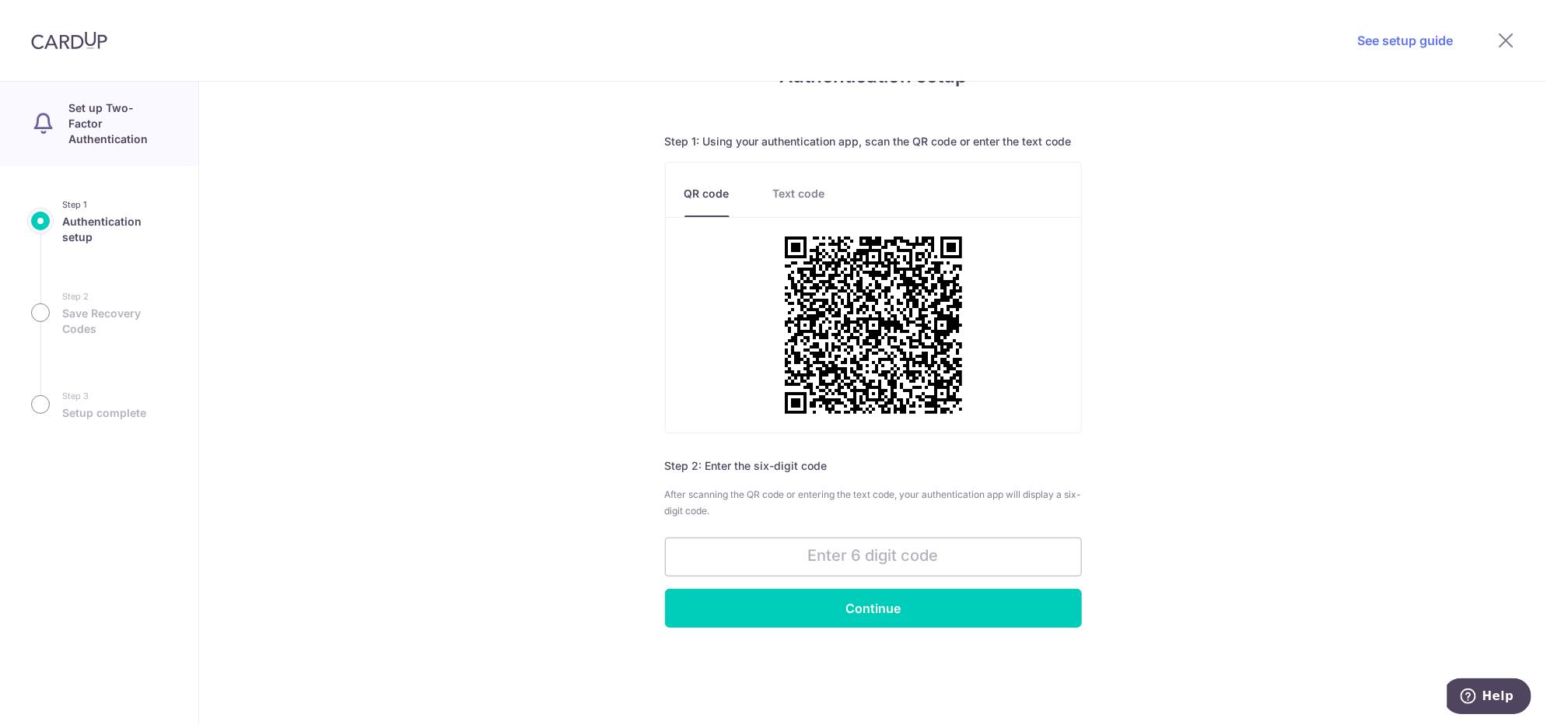
click at [802, 191] on link "Text code" at bounding box center [799, 201] width 52 height 31
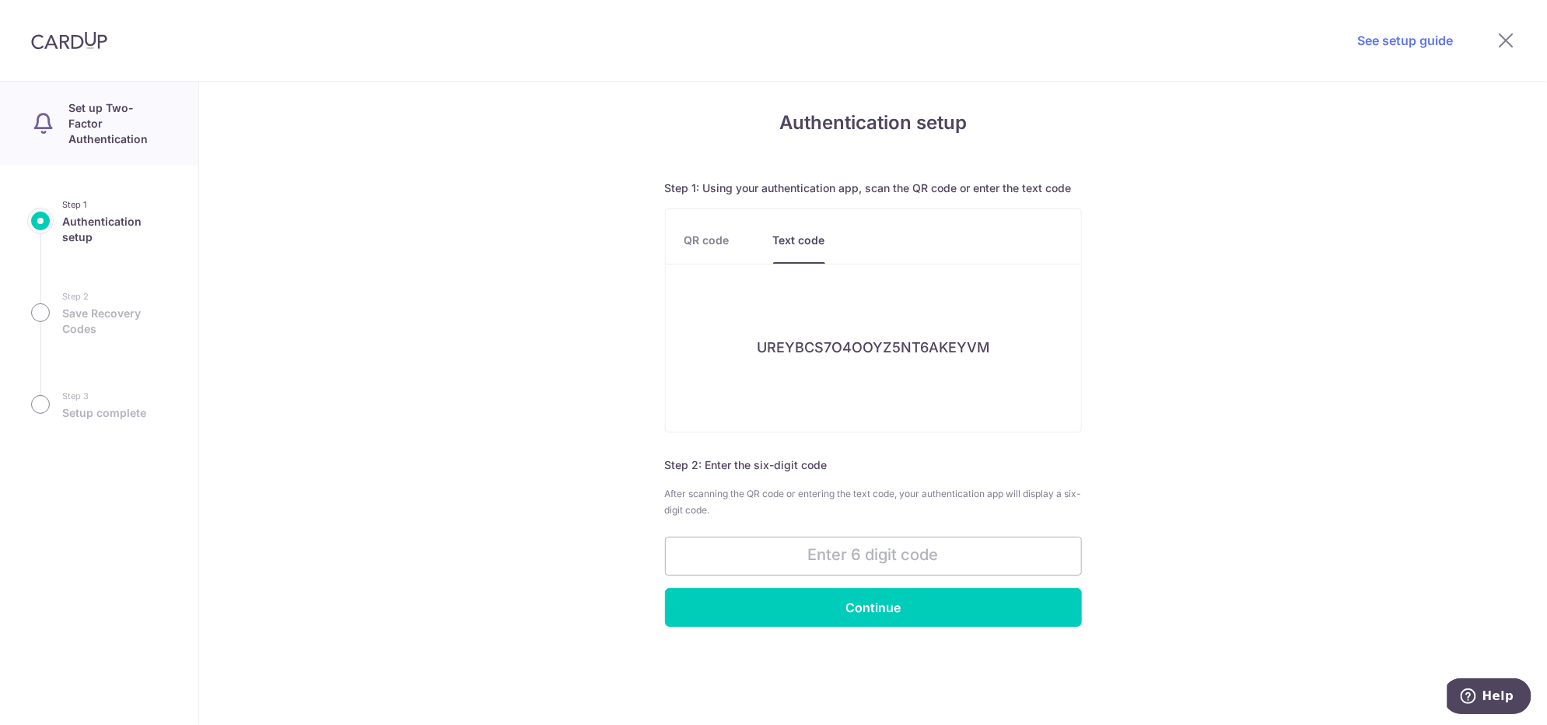
scroll to position [3, 0]
click at [898, 558] on input "text" at bounding box center [873, 556] width 417 height 39
click at [1430, 42] on link "See setup guide" at bounding box center [1406, 40] width 96 height 19
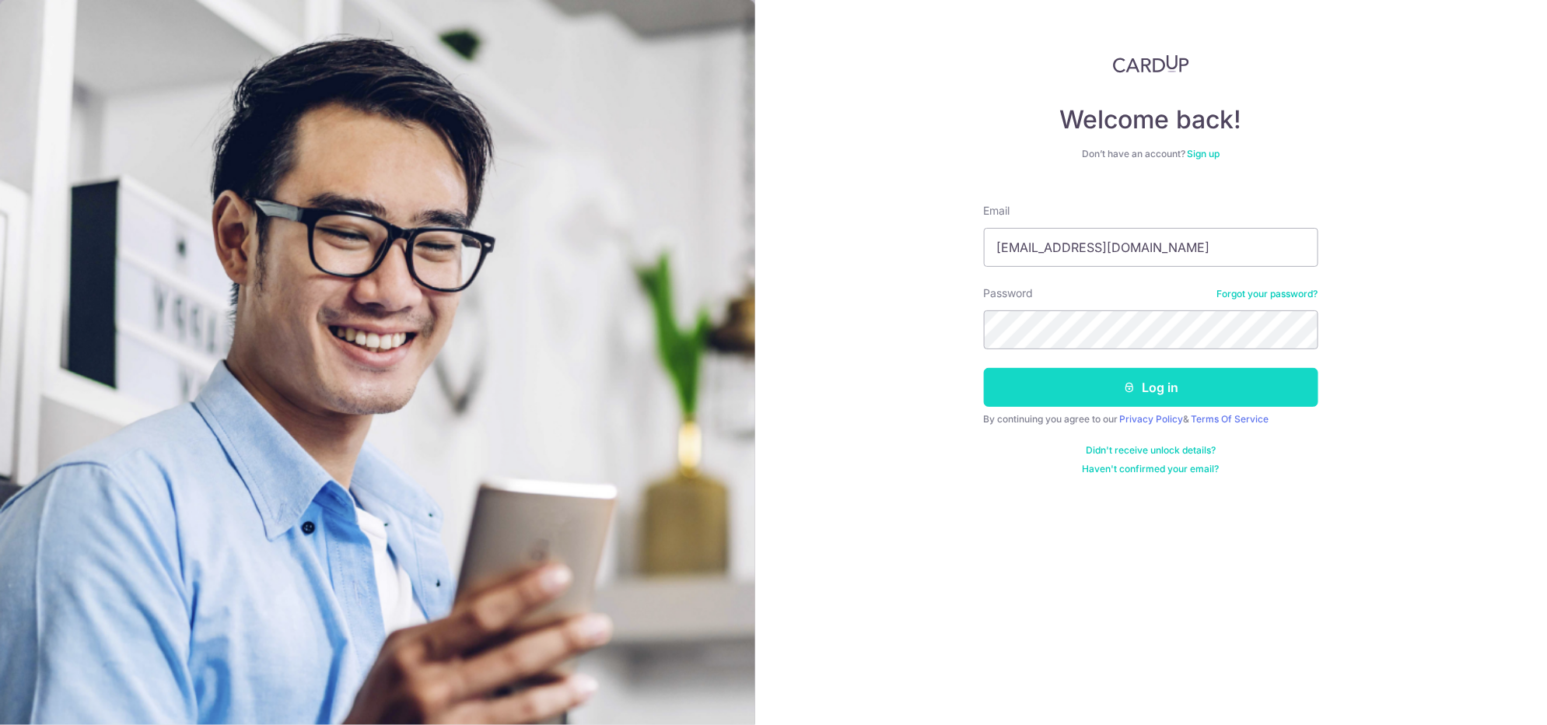
click at [1178, 383] on button "Log in" at bounding box center [1151, 387] width 334 height 39
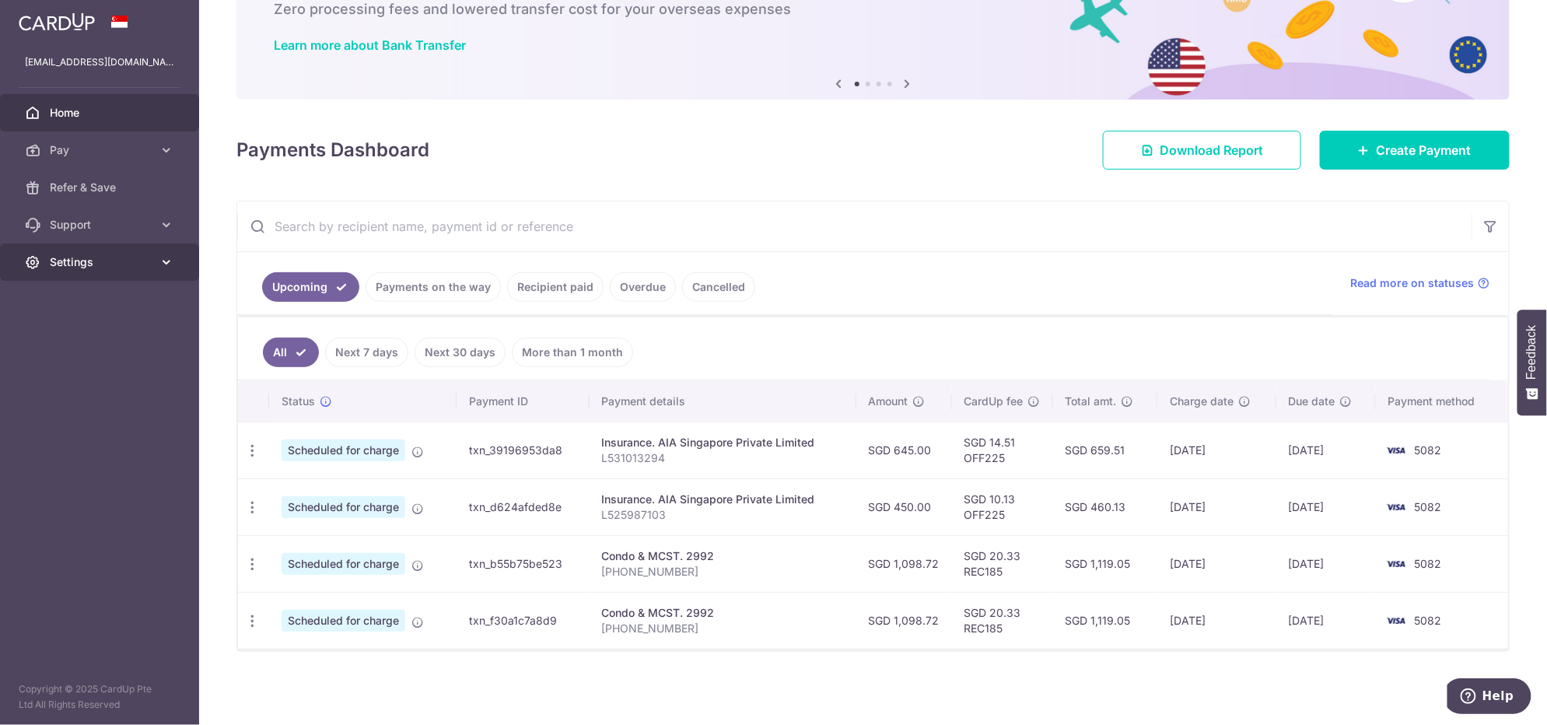
click at [58, 268] on span "Settings" at bounding box center [101, 262] width 103 height 16
click at [74, 338] on span "Logout" at bounding box center [101, 337] width 103 height 16
